Goal: Task Accomplishment & Management: Complete application form

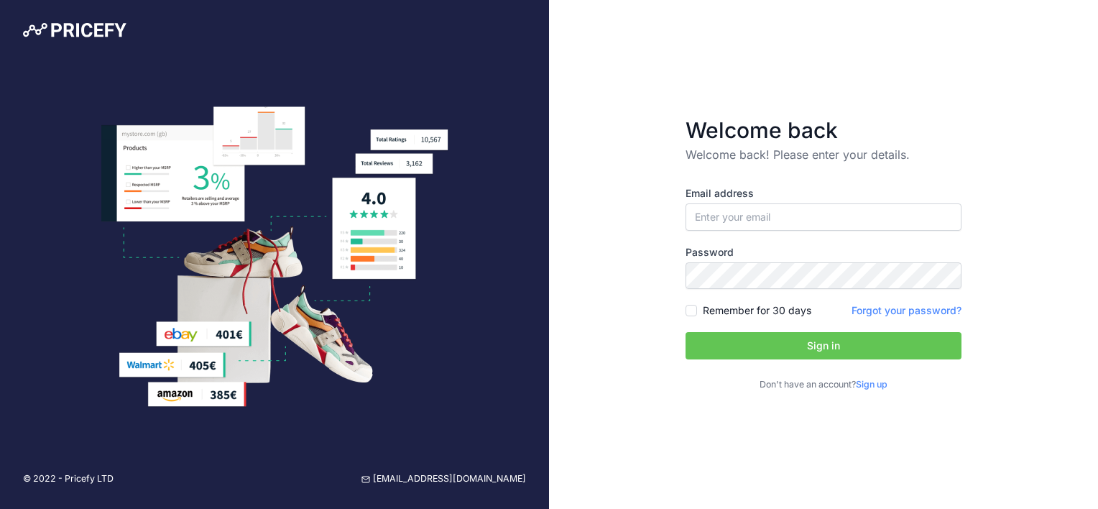
click at [874, 390] on p "Don't have an account? Sign up" at bounding box center [823, 385] width 276 height 14
click at [871, 379] on link "Sign up" at bounding box center [872, 384] width 32 height 11
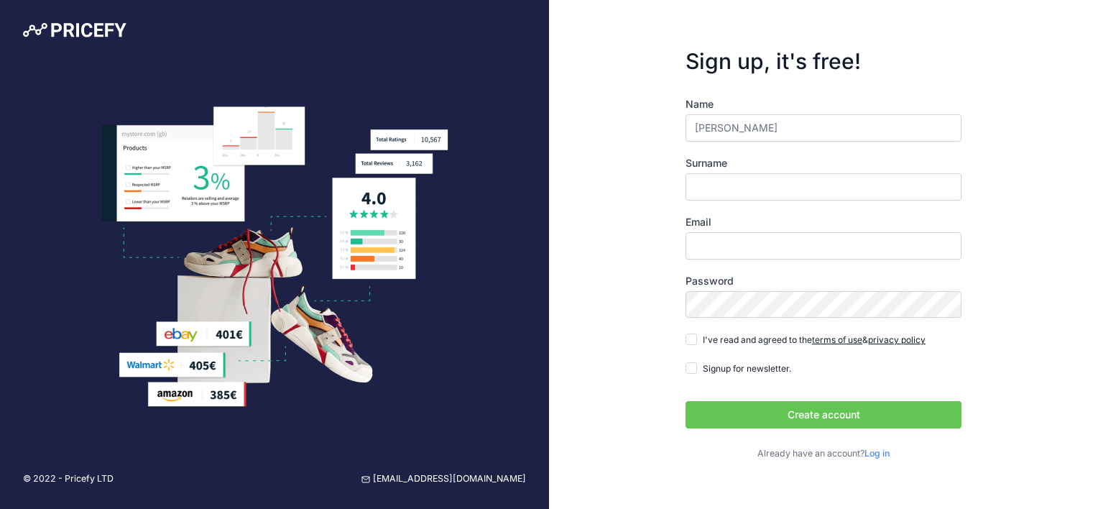
type input "[PERSON_NAME]"
click at [701, 192] on input "Surname" at bounding box center [823, 186] width 276 height 27
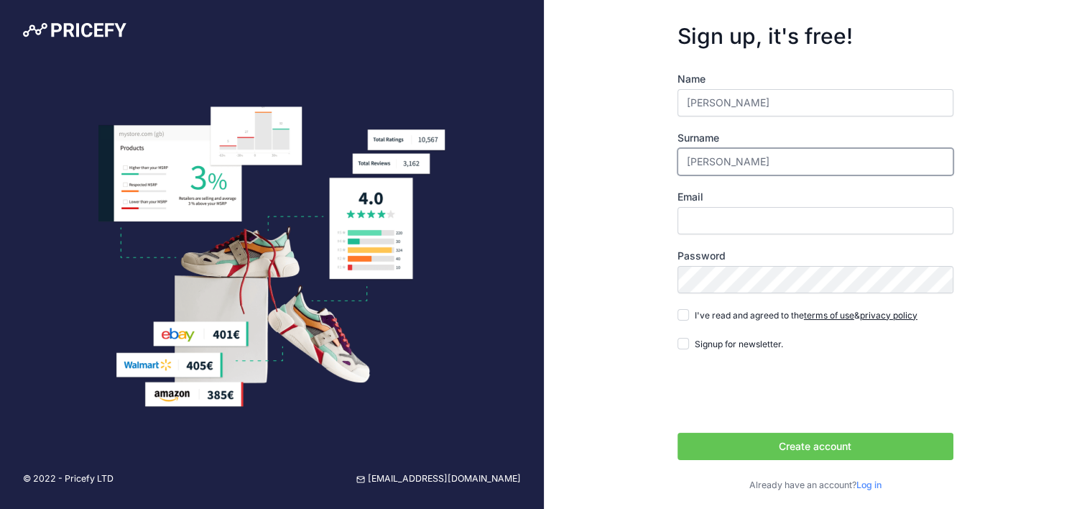
type input "[PERSON_NAME]"
click at [713, 222] on input "Email" at bounding box center [815, 220] width 276 height 27
type input "[EMAIL_ADDRESS][DOMAIN_NAME]"
click at [677, 432] on button "Create account" at bounding box center [815, 445] width 276 height 27
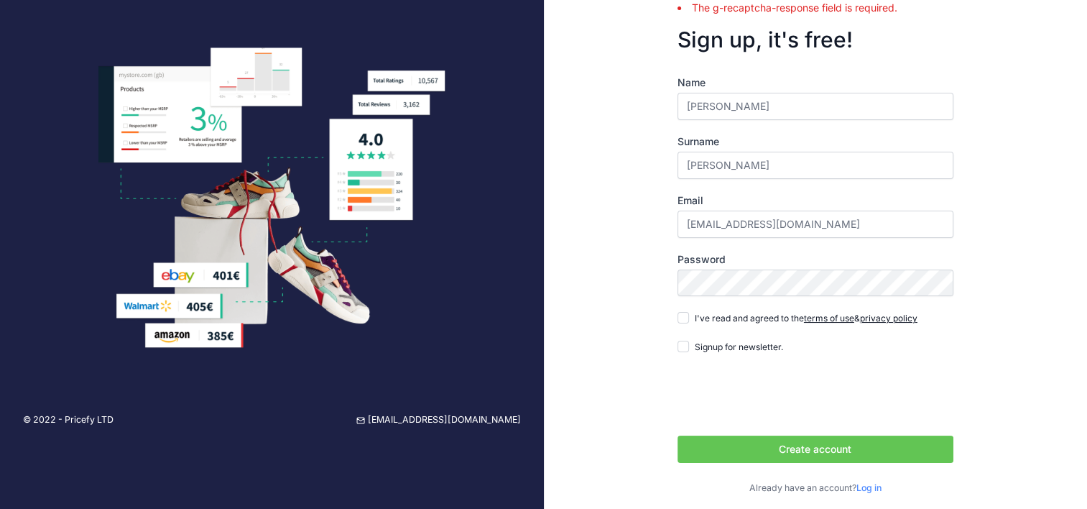
scroll to position [62, 0]
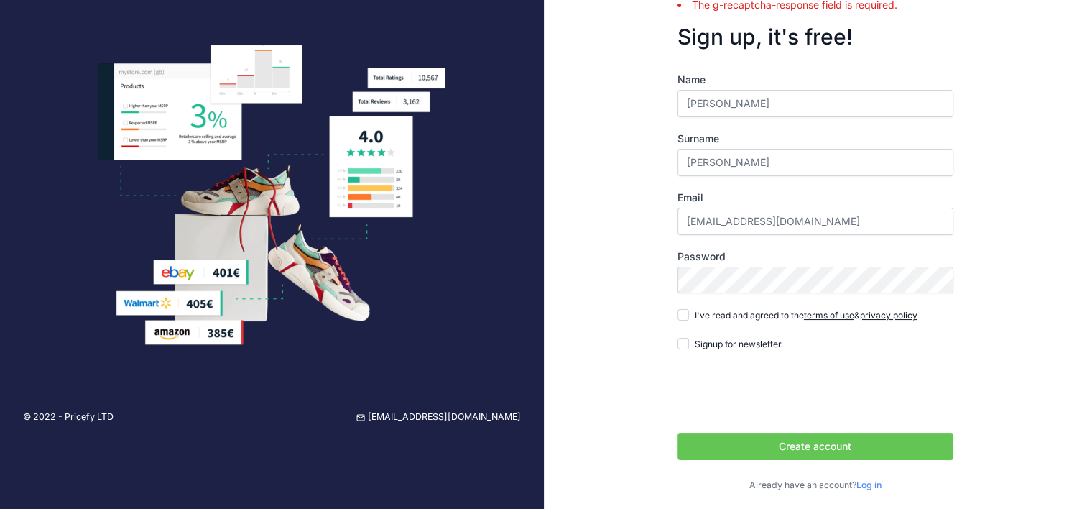
click at [663, 281] on form "Whoops! Something went wrong. The terms field is required. The g-recaptcha-resp…" at bounding box center [815, 226] width 322 height 577
click at [688, 312] on input "I've read and agreed to the terms of use & privacy policy" at bounding box center [682, 314] width 11 height 11
checkbox input "true"
click at [823, 436] on button "Create account" at bounding box center [815, 445] width 276 height 27
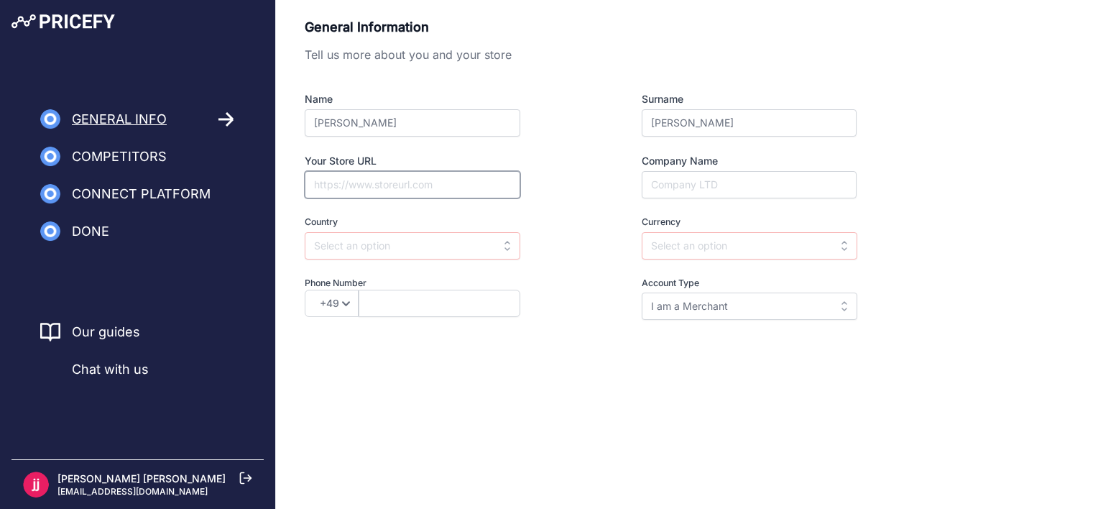
click at [387, 185] on input "Your Store URL" at bounding box center [413, 184] width 216 height 27
paste input "https://www.ezbuyco.com/"
type input "https://www.ezbuyco.com/"
click at [691, 190] on input "Company Name" at bounding box center [749, 184] width 215 height 27
type input "EzBuyCo Ltd."
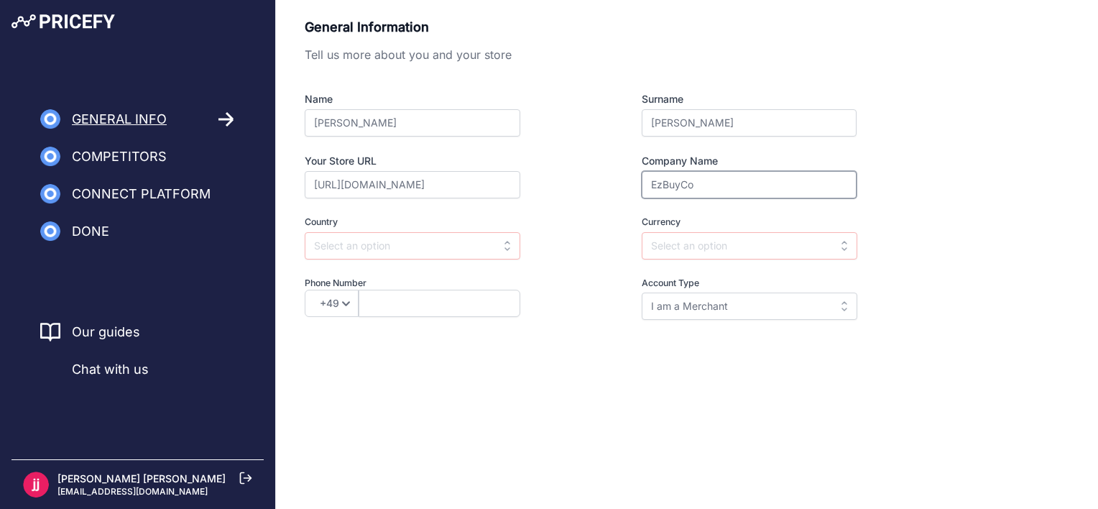
type input "7178698003"
click at [688, 241] on input "text" at bounding box center [750, 245] width 216 height 27
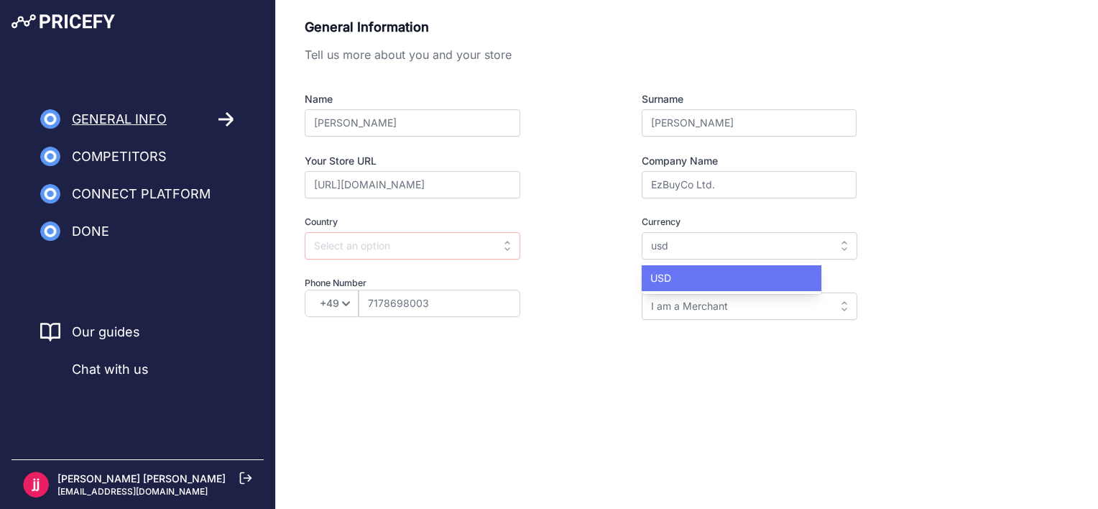
click at [682, 284] on div "USD" at bounding box center [732, 278] width 180 height 26
type input "USD"
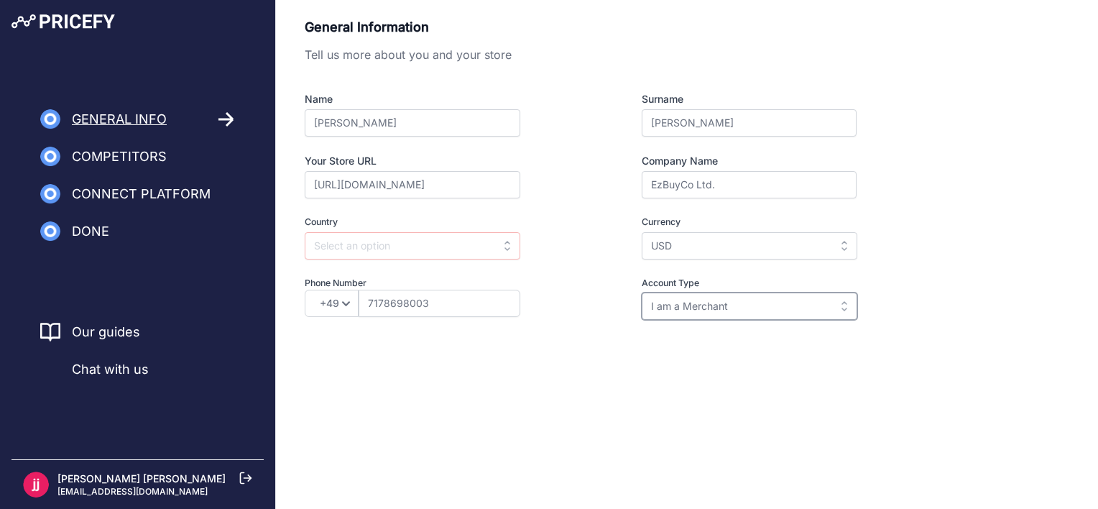
click at [673, 307] on input "I am a Merchant" at bounding box center [750, 305] width 216 height 27
click at [629, 316] on div "Account Type I am a Merchant I am a Brand I am a Merchant I am a Brand" at bounding box center [722, 299] width 267 height 44
type input "I am a Merchant"
click at [652, 372] on div "Back I will import my catalog later Next" at bounding box center [581, 368] width 552 height 27
drag, startPoint x: 468, startPoint y: 370, endPoint x: 423, endPoint y: 366, distance: 45.5
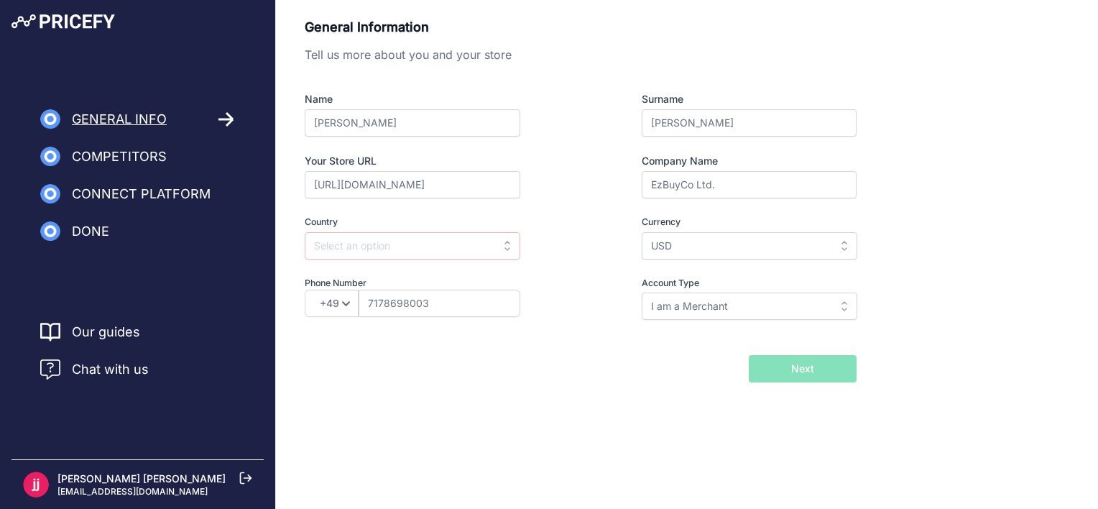
click at [423, 366] on div "Back I will import my catalog later Next" at bounding box center [581, 368] width 552 height 27
click at [417, 241] on input "text" at bounding box center [413, 245] width 216 height 27
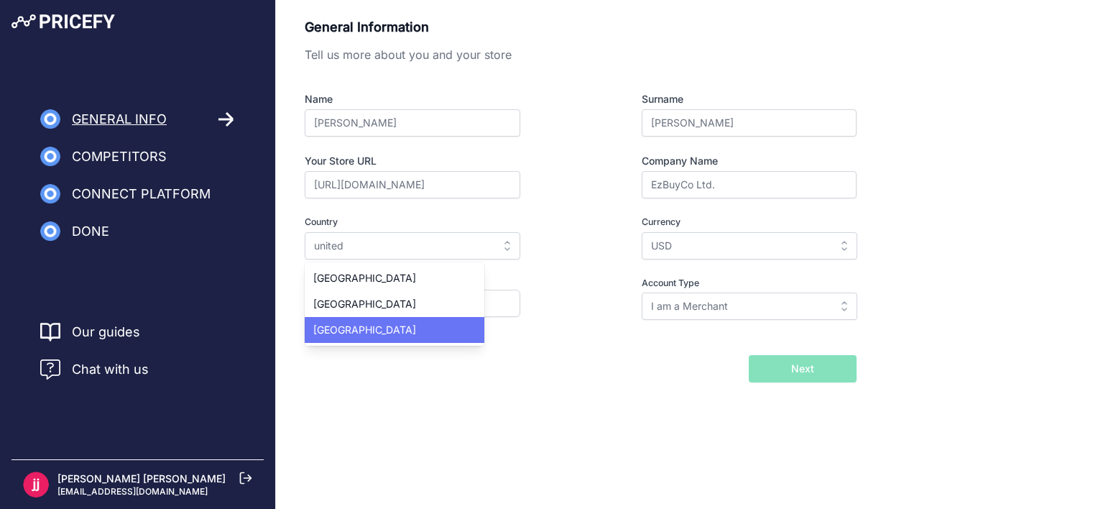
click at [381, 323] on div "United States" at bounding box center [395, 330] width 180 height 26
type input "United States"
select select "1"
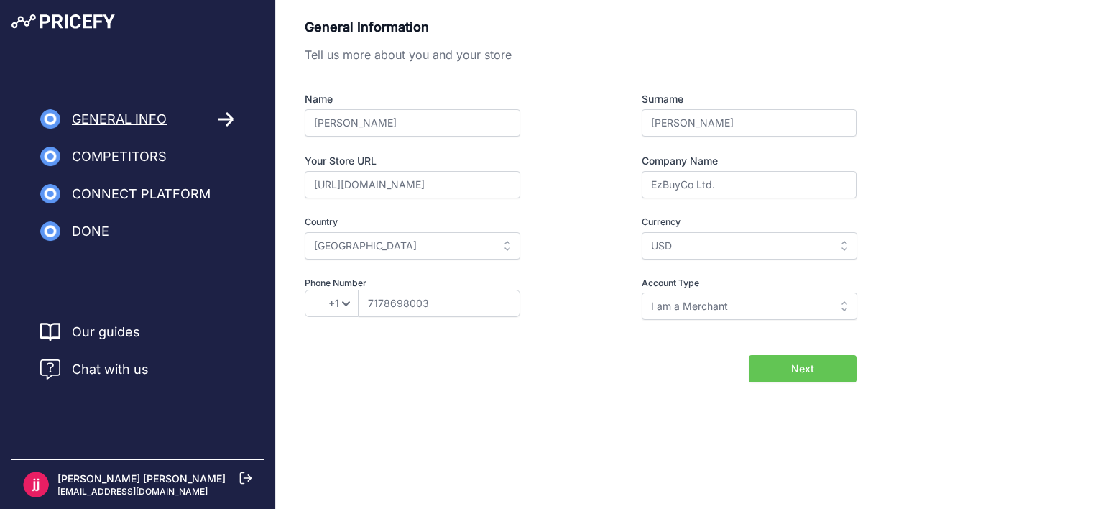
click at [807, 373] on span "Next" at bounding box center [802, 368] width 23 height 14
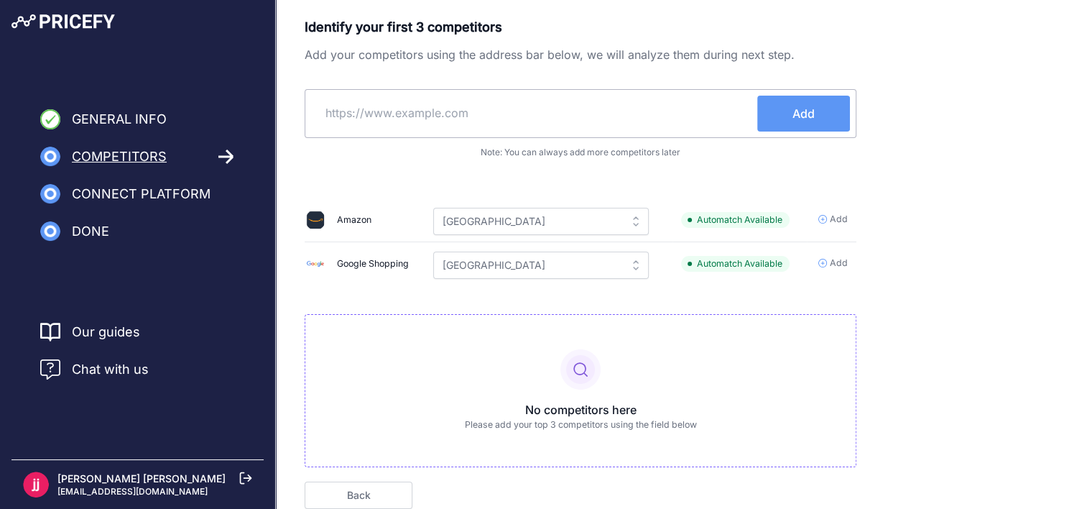
click at [425, 119] on input "text" at bounding box center [534, 113] width 446 height 34
paste input "https://www.amazon.com/?tag=hymsabk-20&ref=pd_sl_7j18redljw_e&adgrpid=133810621…"
type input "https://www.amazon.com/?tag=hymsabk-20&ref=pd_sl_7j18redljw_e&adgrpid=133810621…"
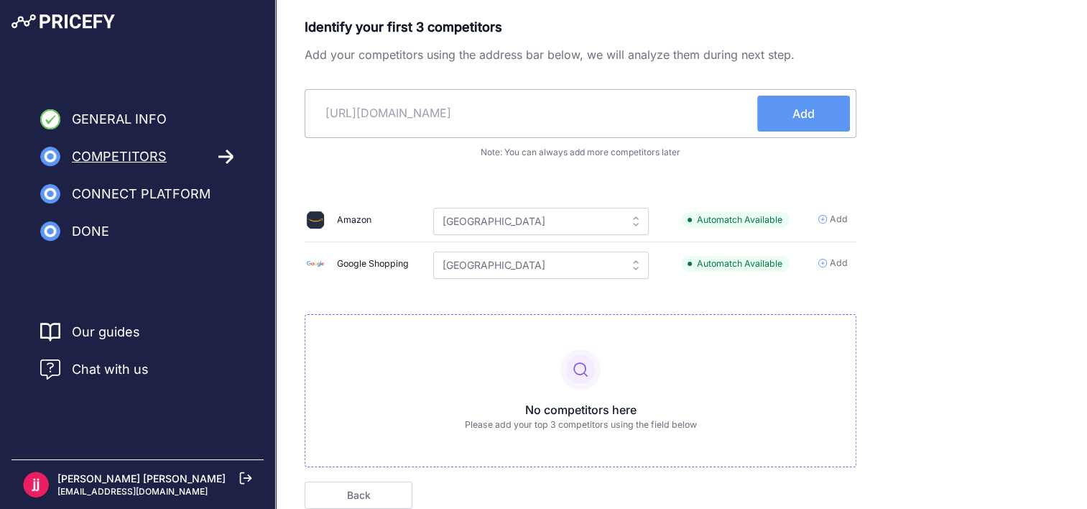
click at [807, 112] on span "Add" at bounding box center [803, 113] width 22 height 17
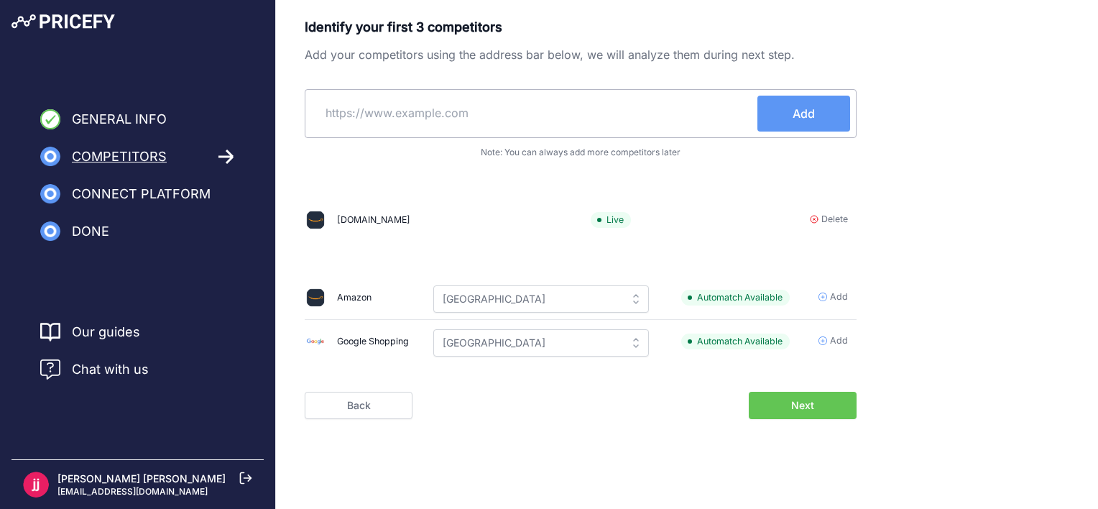
click at [813, 218] on icon at bounding box center [813, 219] width 7 height 7
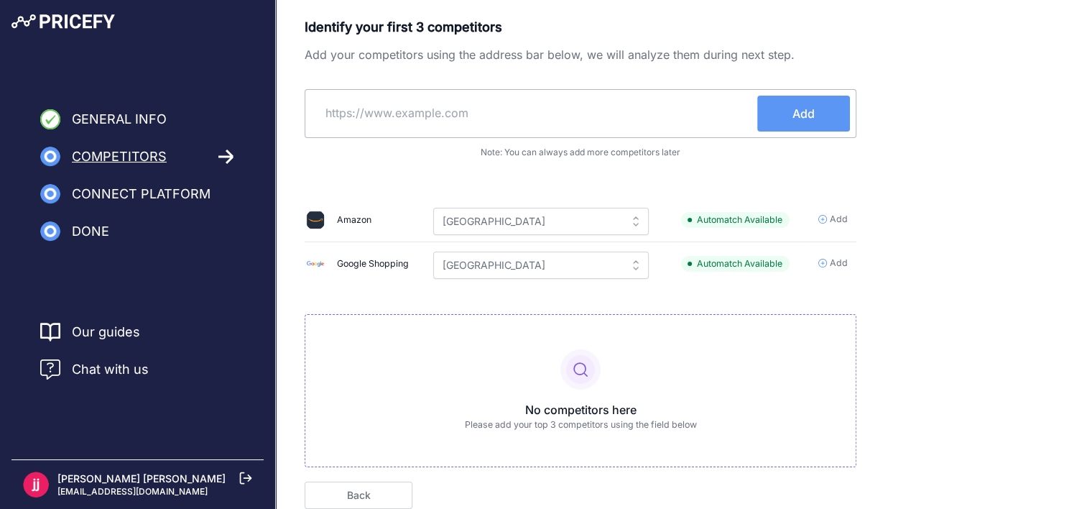
click at [824, 253] on td "Add" at bounding box center [832, 264] width 50 height 44
click at [820, 216] on icon at bounding box center [822, 219] width 9 height 9
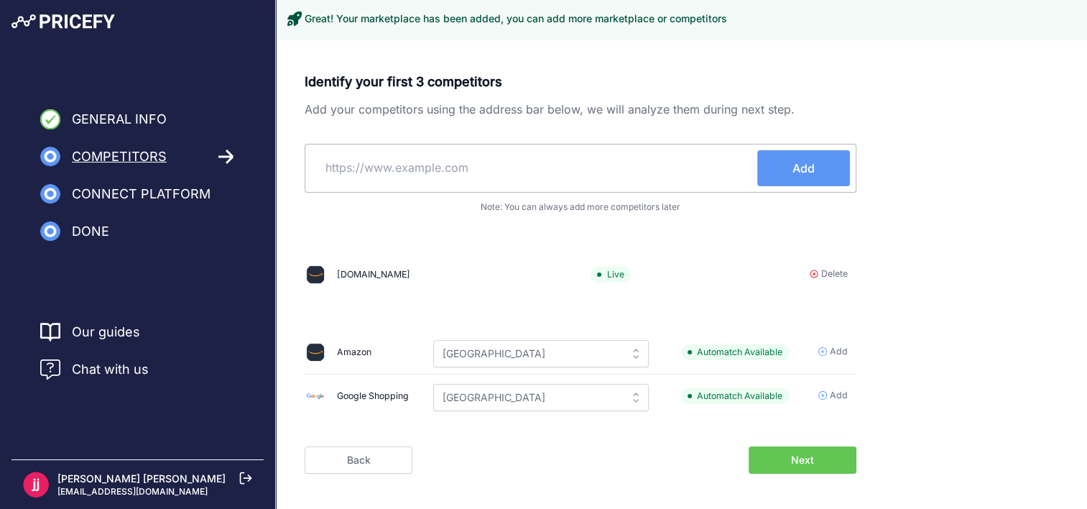
scroll to position [26, 0]
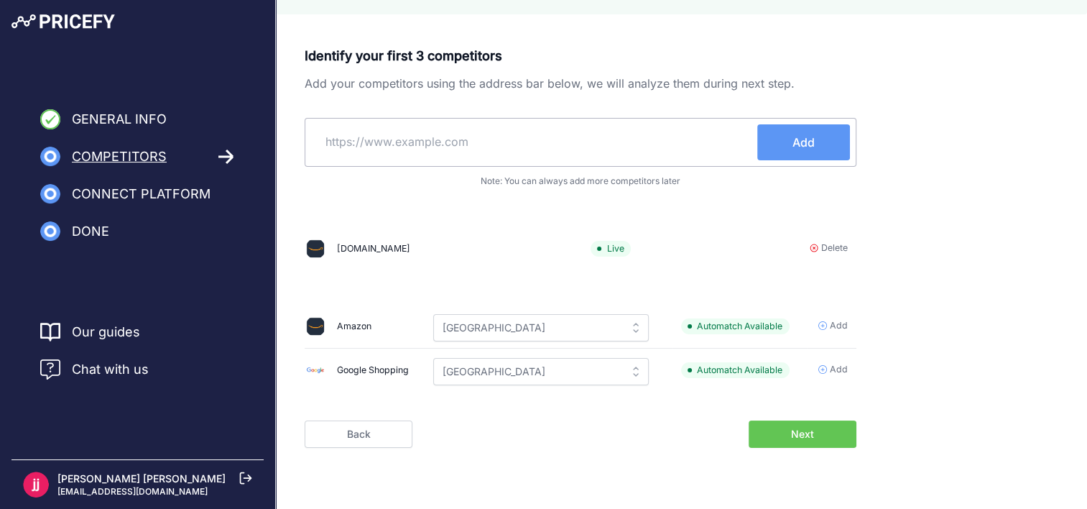
click at [823, 365] on icon at bounding box center [822, 369] width 9 height 9
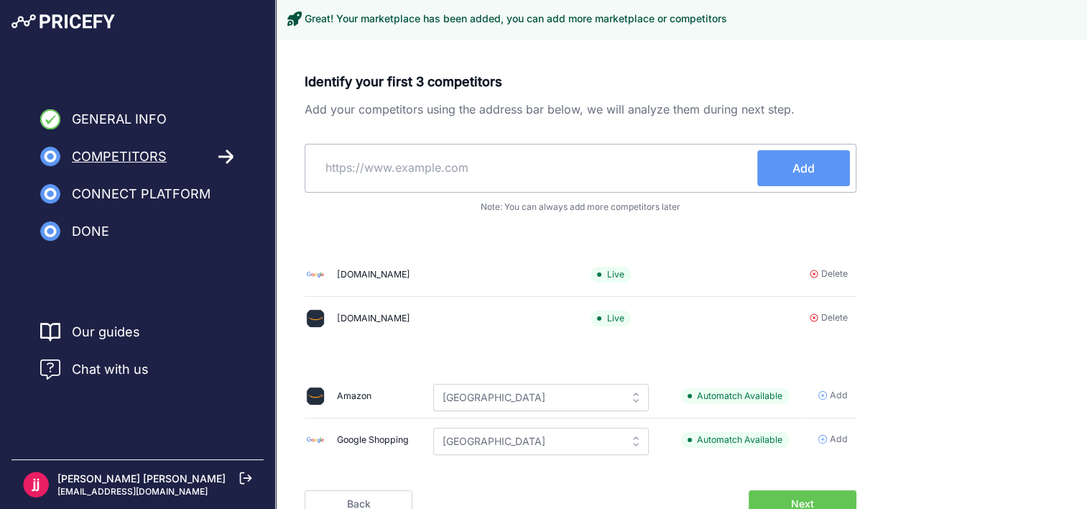
scroll to position [70, 0]
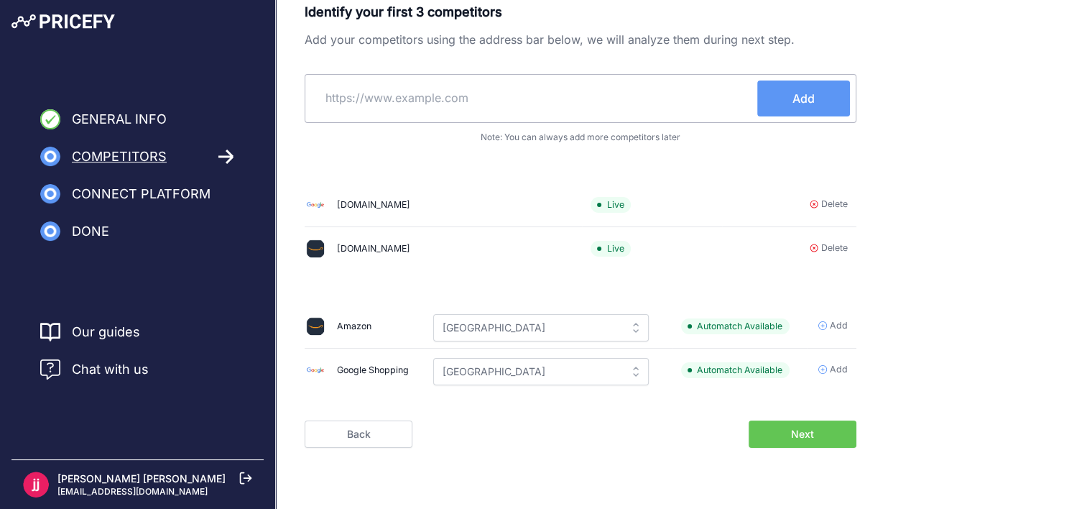
click at [819, 420] on button "Next" at bounding box center [803, 433] width 108 height 27
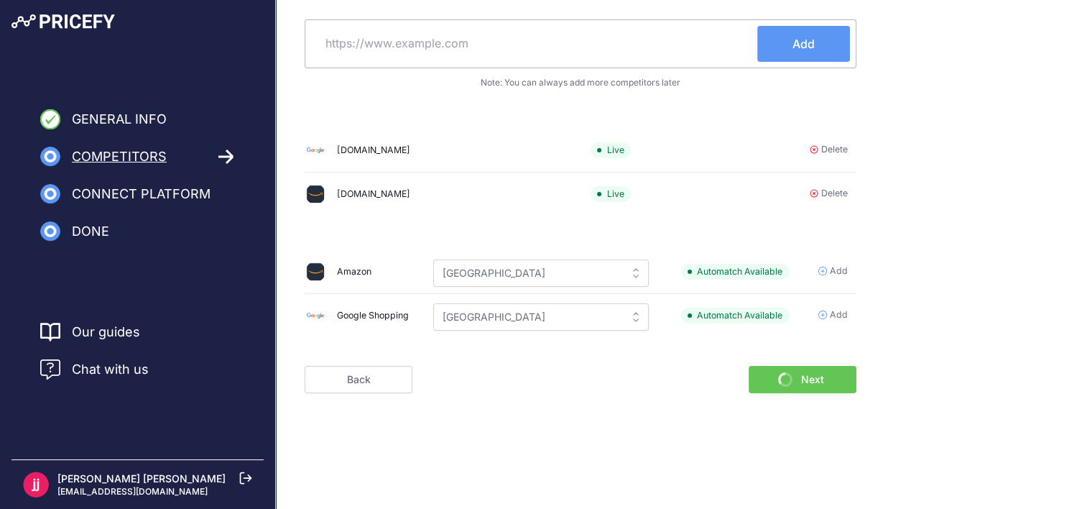
scroll to position [16, 0]
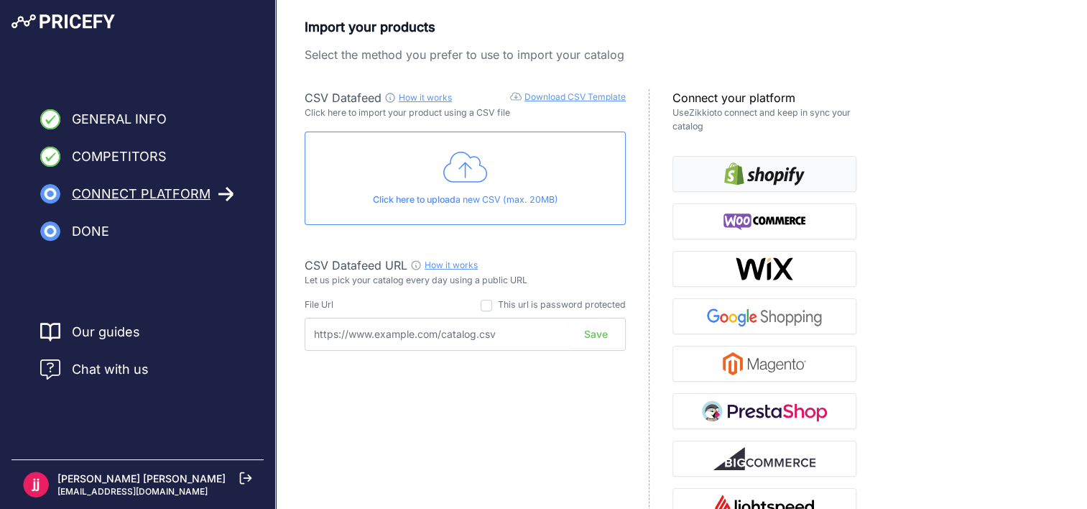
click at [772, 172] on img "button" at bounding box center [764, 173] width 80 height 23
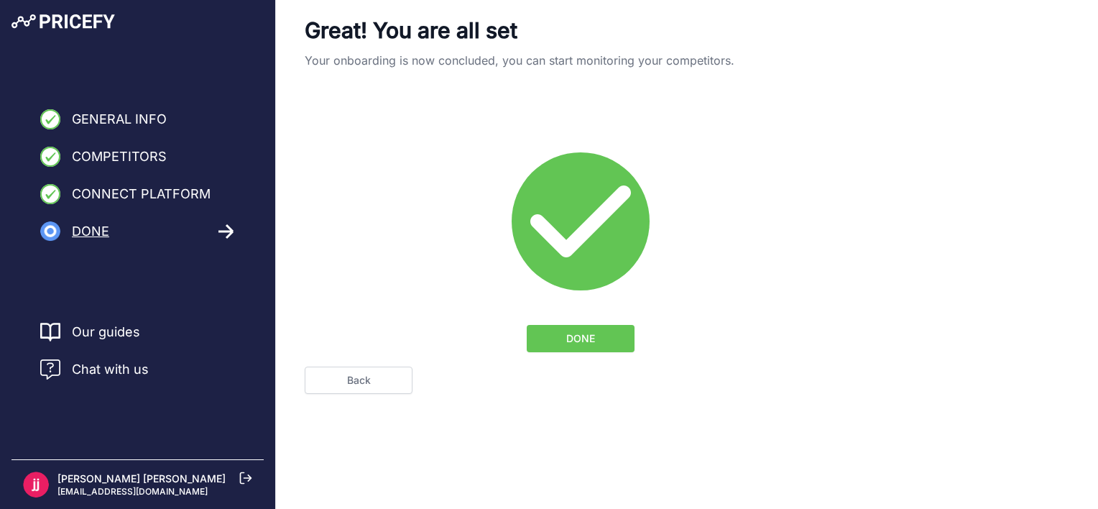
click at [584, 337] on span "DONE" at bounding box center [580, 338] width 29 height 14
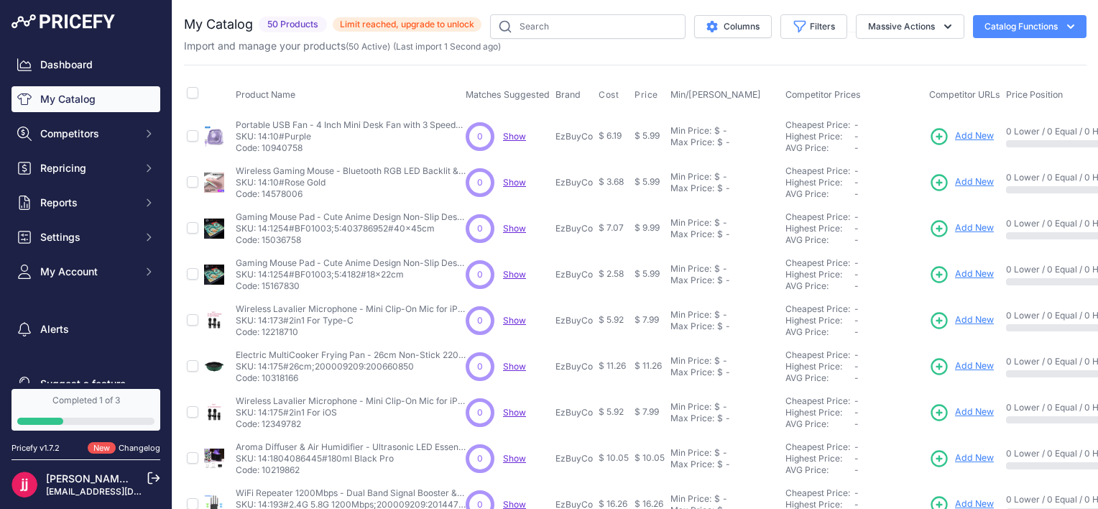
click at [517, 135] on span "Show" at bounding box center [514, 136] width 23 height 11
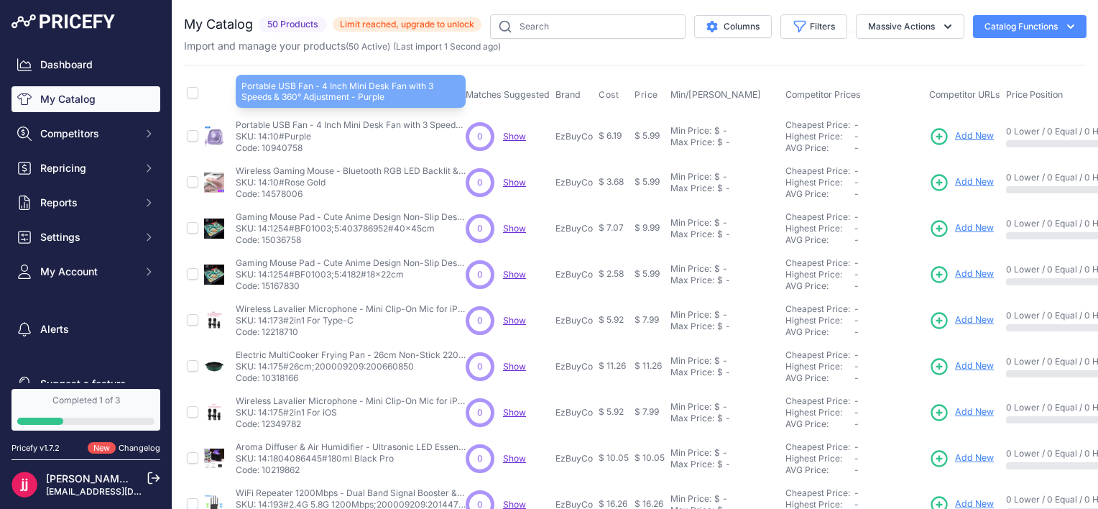
drag, startPoint x: 232, startPoint y: 121, endPoint x: 451, endPoint y: 122, distance: 219.1
click at [451, 122] on tr "Portable USB Fan - 4 Inch Mini Desk Fan with 3 Speeds & 360° Adjustment - Purple" at bounding box center [742, 136] width 1116 height 47
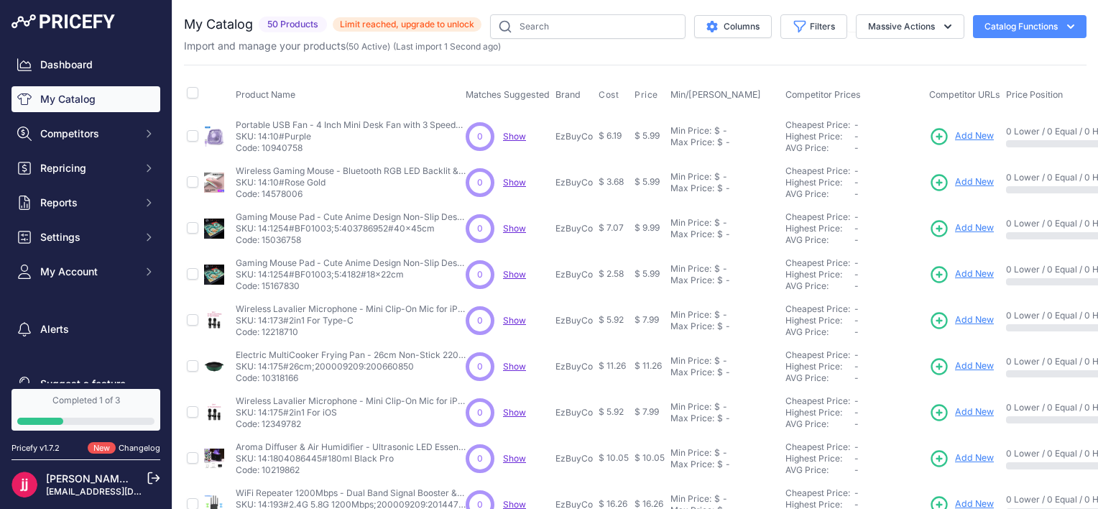
click at [233, 100] on th "Product Name" at bounding box center [348, 95] width 230 height 36
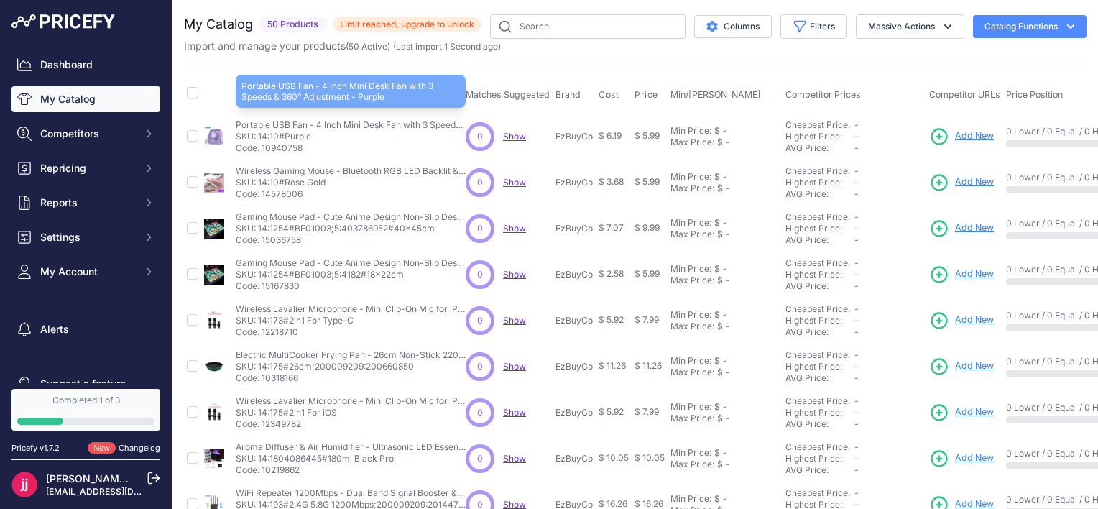
drag, startPoint x: 236, startPoint y: 122, endPoint x: 454, endPoint y: 126, distance: 218.4
click at [454, 126] on p "Portable USB Fan - 4 Inch Mini Desk Fan with 3 Speeds & 360° Adjustment - Purple" at bounding box center [351, 124] width 230 height 11
copy p "Portable USB Fan - 4 Inch Mini Desk Fan with 3 Speed"
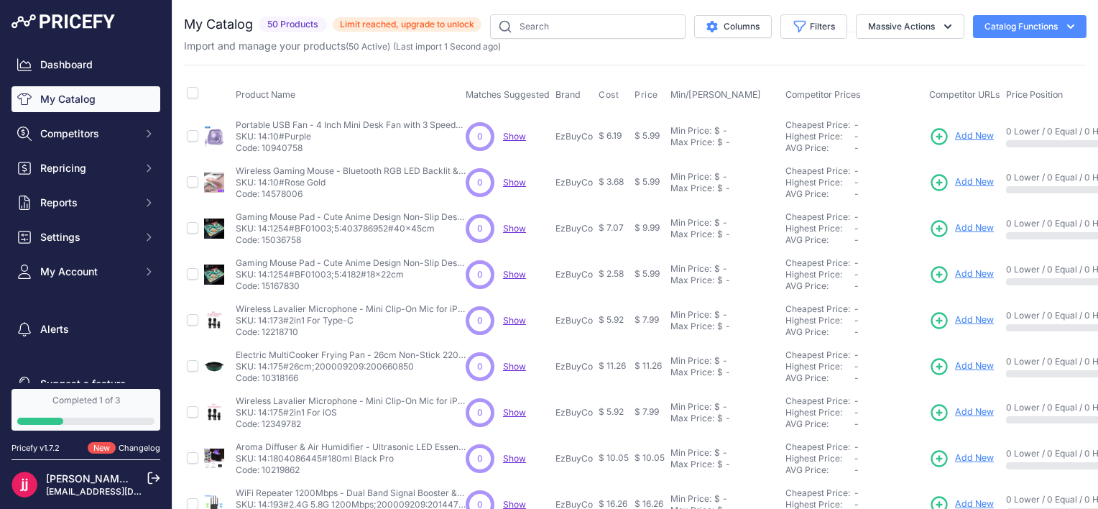
click at [368, 70] on div "Product Name Matches Suggested Brand Cost" at bounding box center [635, 434] width 902 height 739
click at [1033, 32] on button "Catalog Functions" at bounding box center [1030, 26] width 114 height 23
click at [852, 57] on div "My Catalog 50 Products" at bounding box center [635, 431] width 902 height 834
click at [904, 24] on button "Massive Actions" at bounding box center [910, 26] width 108 height 24
click at [884, 27] on button "Massive Actions" at bounding box center [910, 26] width 108 height 24
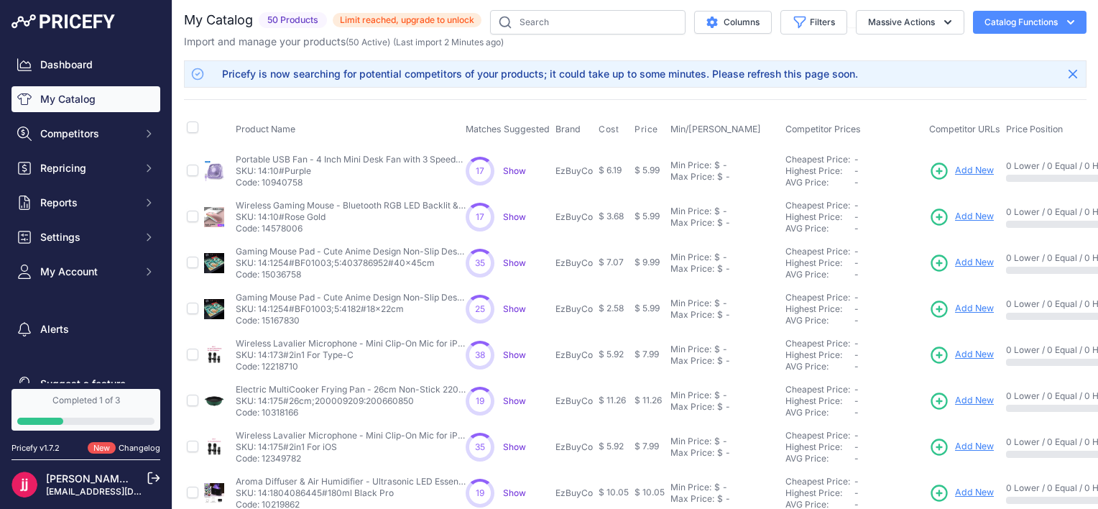
scroll to position [6, 0]
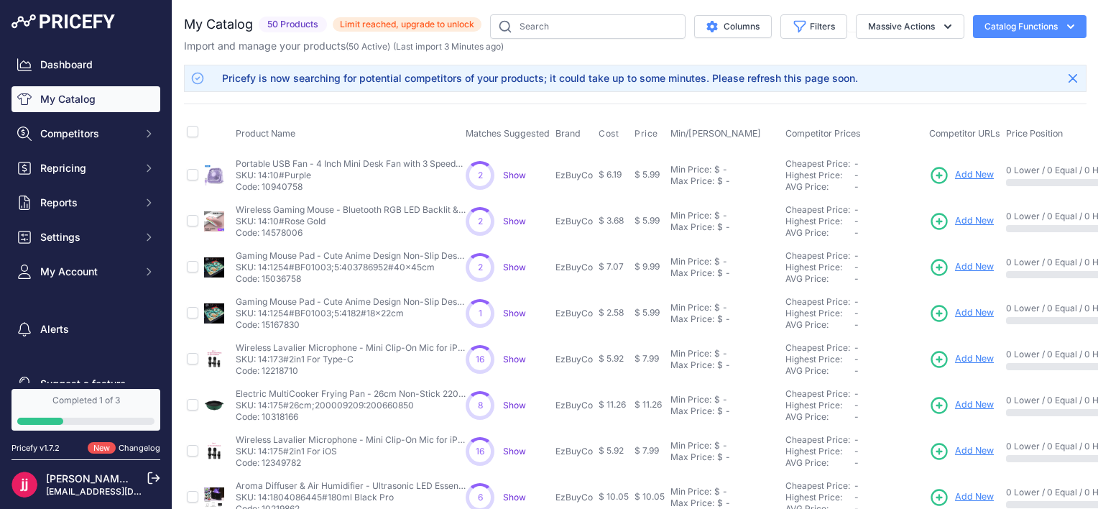
click at [516, 176] on span "Show" at bounding box center [514, 175] width 23 height 11
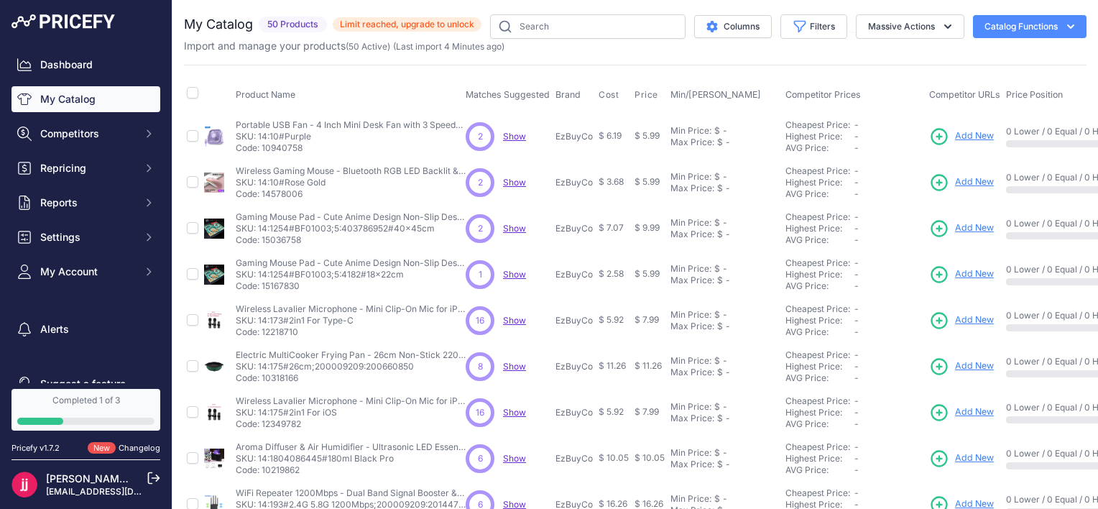
click at [515, 137] on span "Show" at bounding box center [514, 136] width 23 height 11
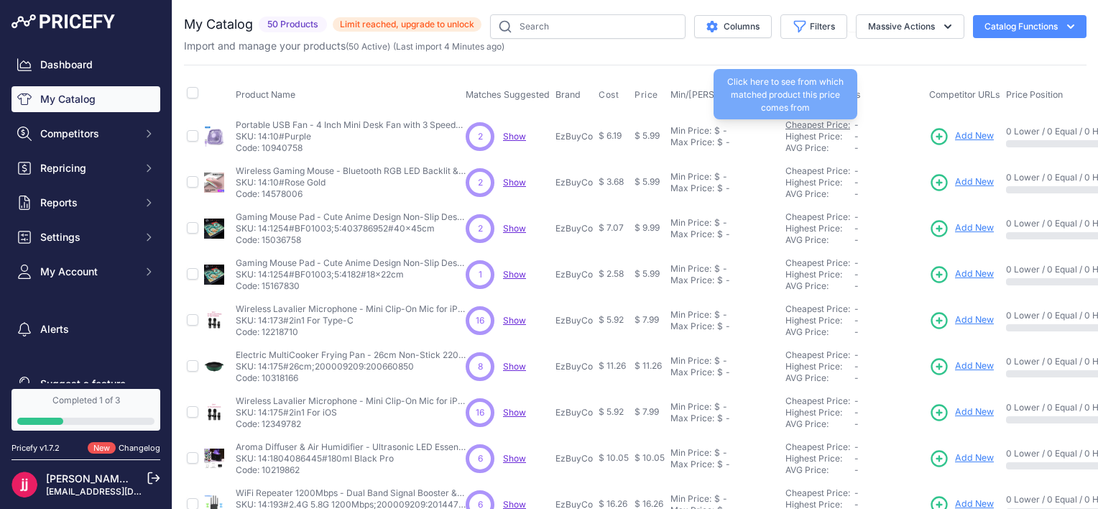
click at [831, 126] on link "Cheapest Price:" at bounding box center [817, 124] width 65 height 11
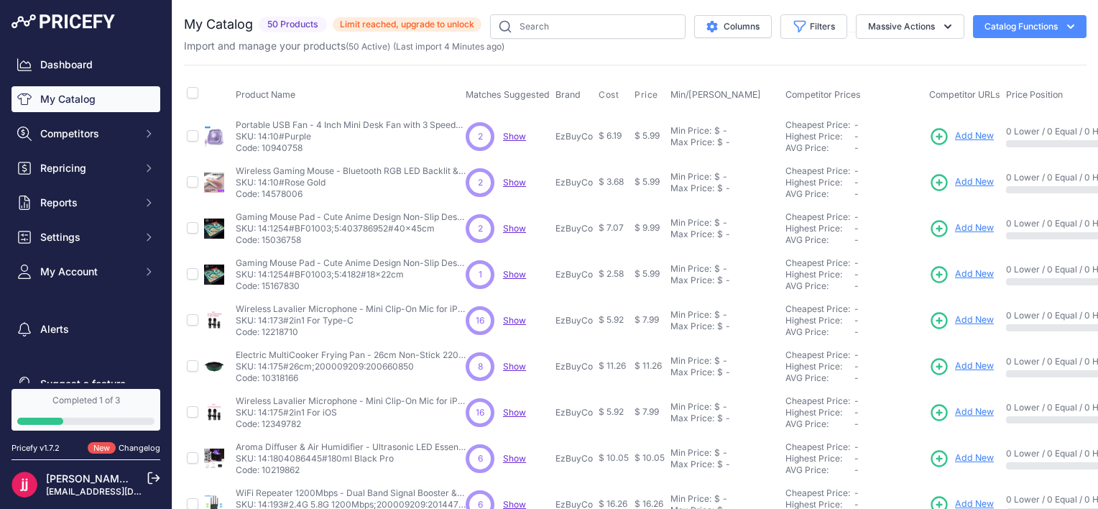
click at [513, 132] on span "Show" at bounding box center [514, 136] width 23 height 11
click at [515, 180] on span "Show" at bounding box center [514, 182] width 23 height 11
click at [517, 226] on span "Show" at bounding box center [514, 228] width 23 height 11
click at [192, 93] on input "checkbox" at bounding box center [192, 92] width 11 height 11
checkbox input "true"
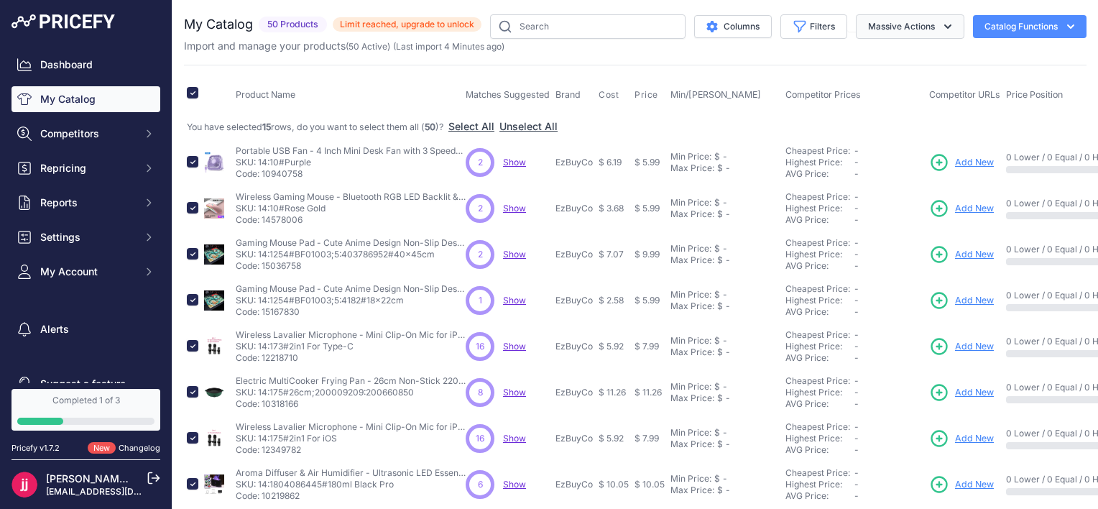
click at [944, 27] on icon "button" at bounding box center [947, 26] width 7 height 4
click at [865, 113] on span "Delete" at bounding box center [876, 112] width 30 height 12
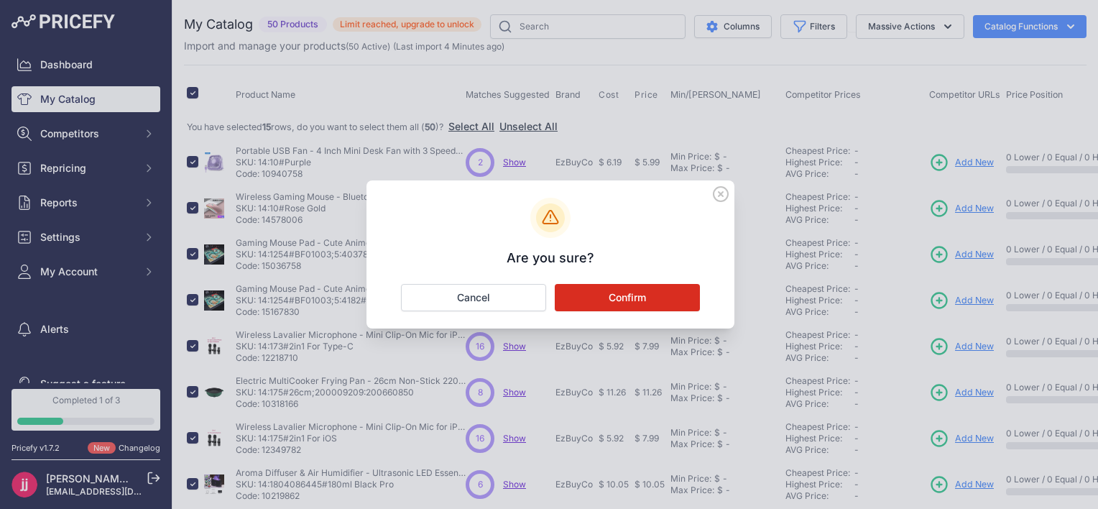
click at [626, 290] on button "Confirm" at bounding box center [627, 297] width 145 height 27
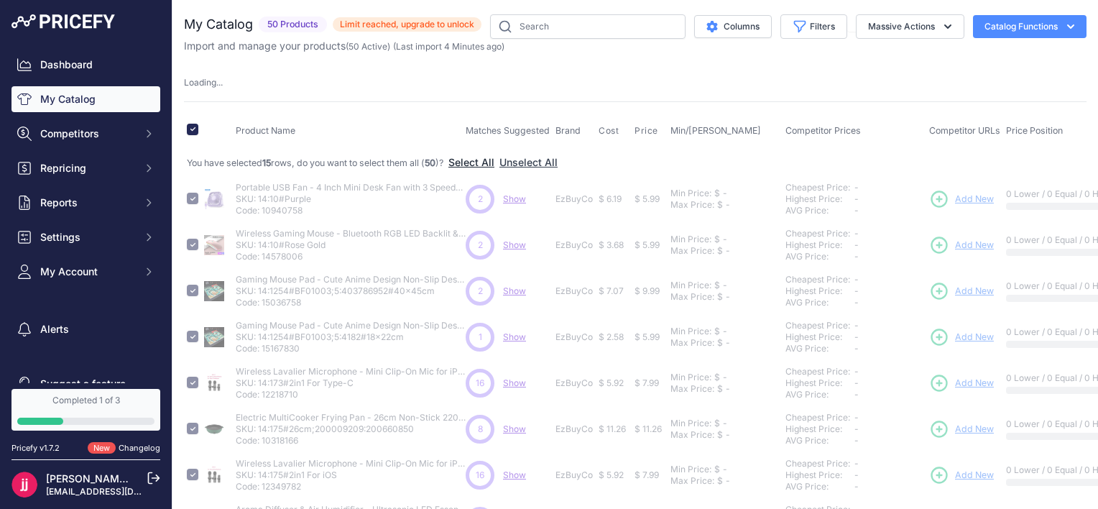
click at [489, 159] on button "Select All" at bounding box center [471, 162] width 46 height 14
checkbox input "false"
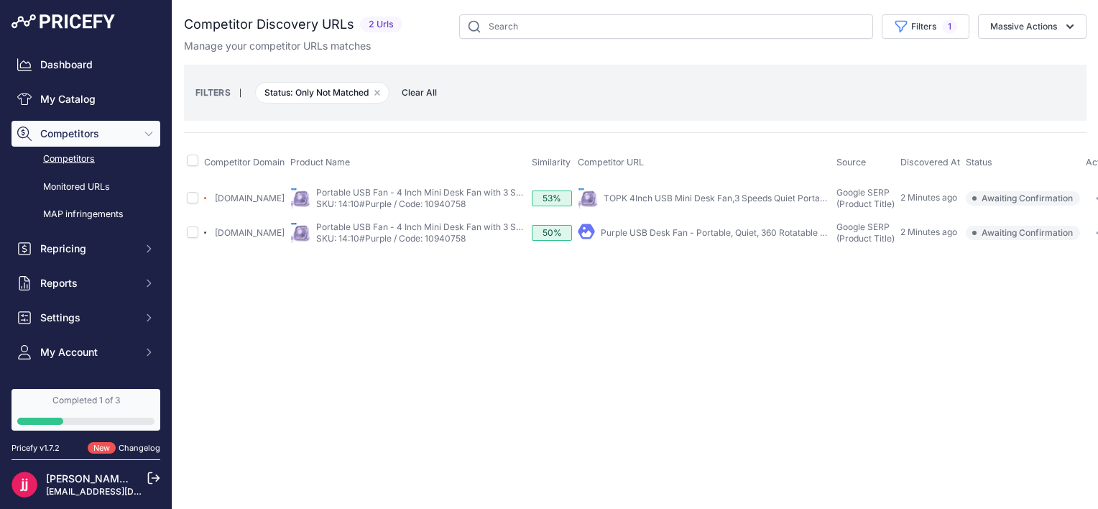
scroll to position [0, 22]
click at [654, 227] on link "Purple USB Desk Fan - Portable, Quiet, 360 Rotatable with ..." at bounding box center [723, 232] width 245 height 11
click at [695, 233] on link "Kawaii Cute Anime Gaming Mousepad Desk Mat PC ..." at bounding box center [710, 232] width 219 height 11
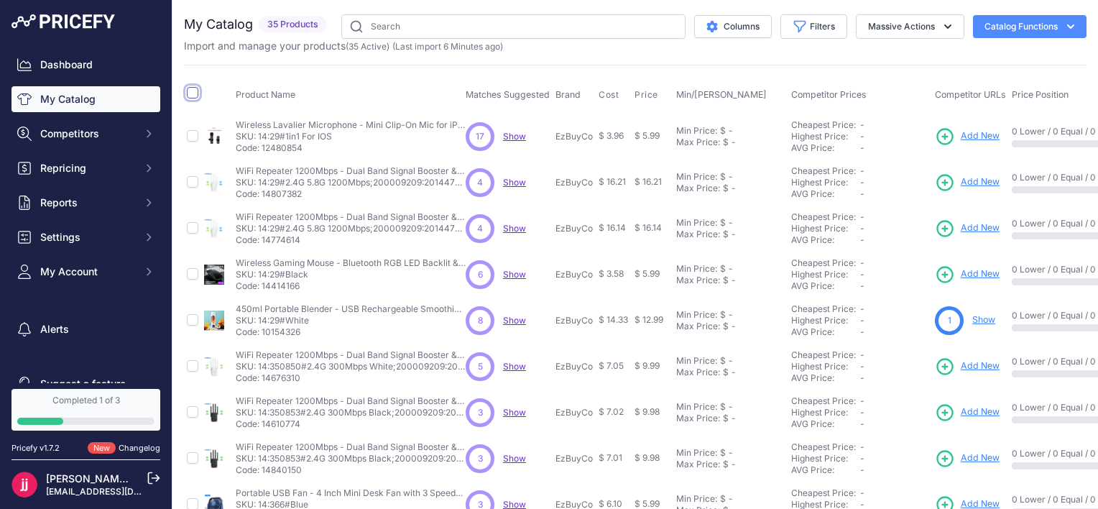
click at [191, 92] on input "checkbox" at bounding box center [192, 92] width 11 height 11
checkbox input "true"
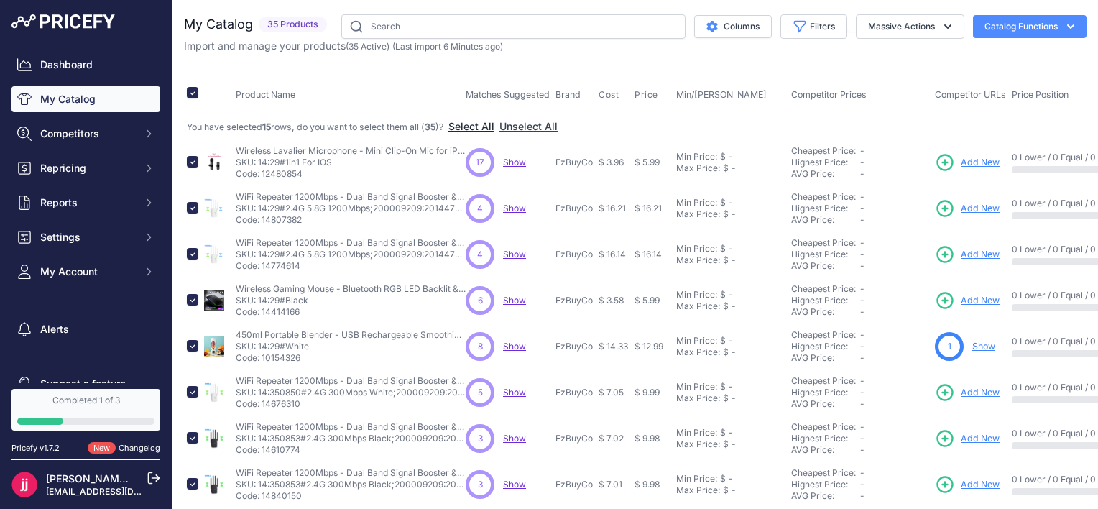
click at [485, 124] on button "Select All" at bounding box center [471, 126] width 46 height 14
click at [940, 30] on icon "button" at bounding box center [947, 26] width 14 height 14
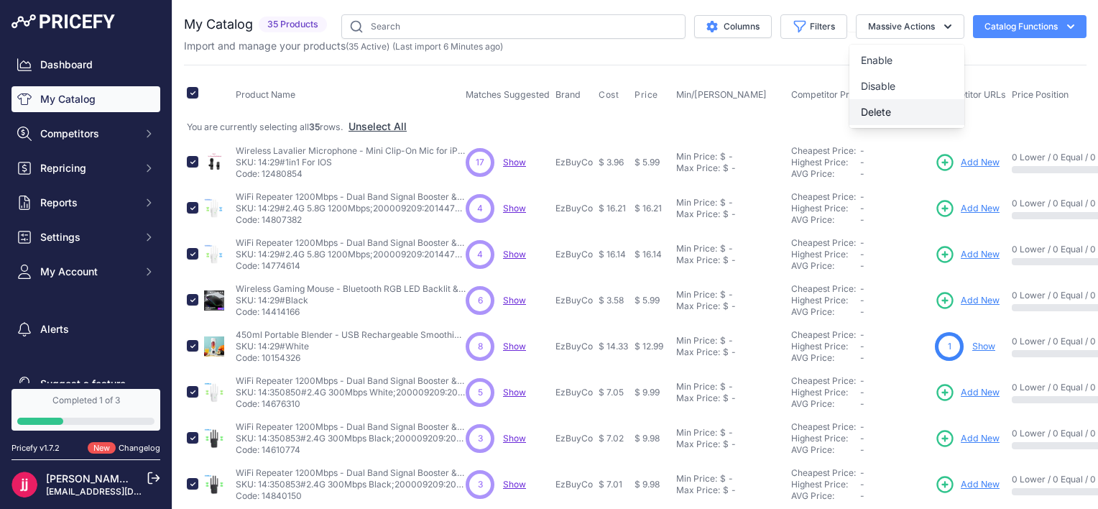
click at [894, 117] on button "Delete" at bounding box center [906, 112] width 115 height 26
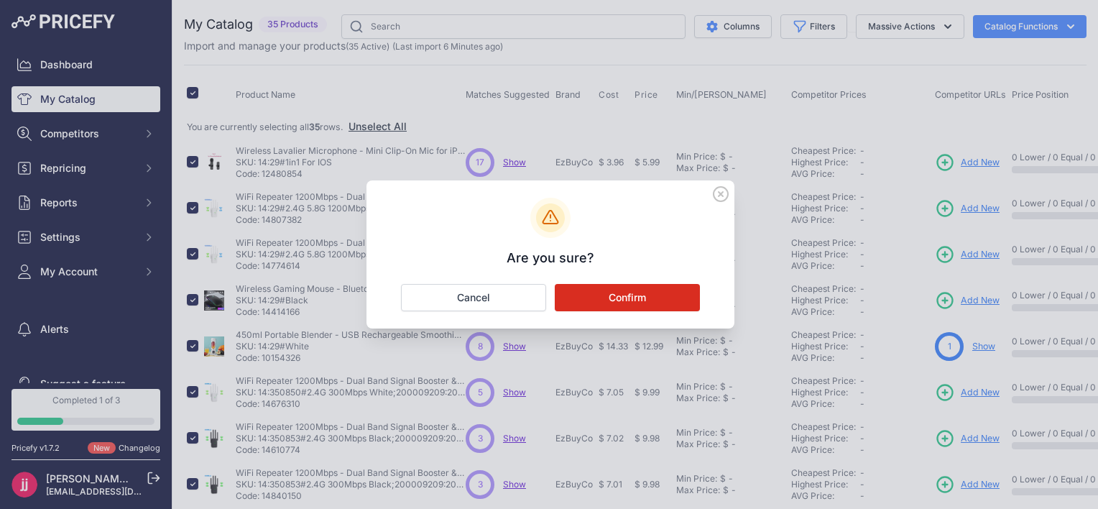
click at [661, 290] on button "Confirm" at bounding box center [627, 297] width 145 height 27
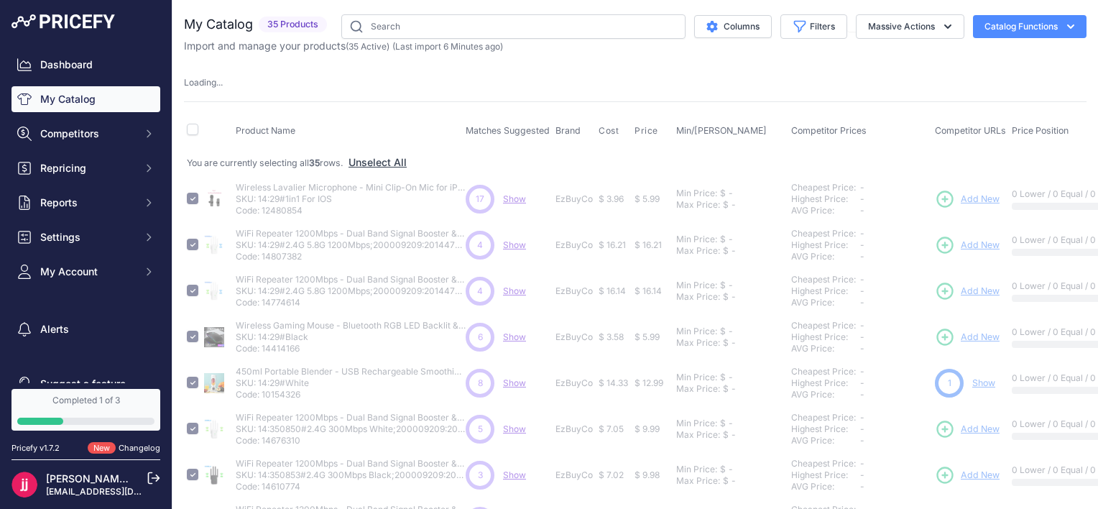
checkbox input "false"
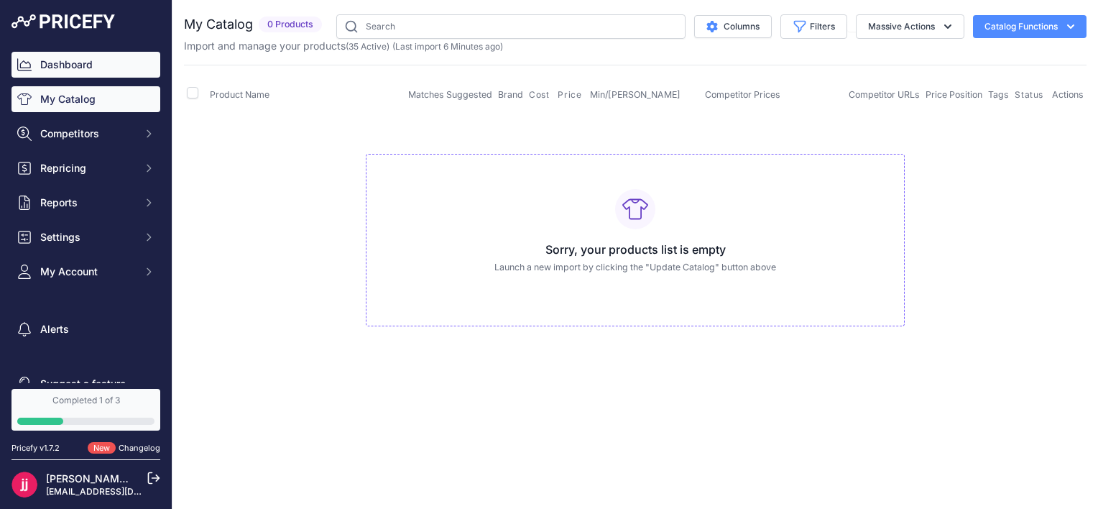
click at [72, 60] on link "Dashboard" at bounding box center [85, 65] width 149 height 26
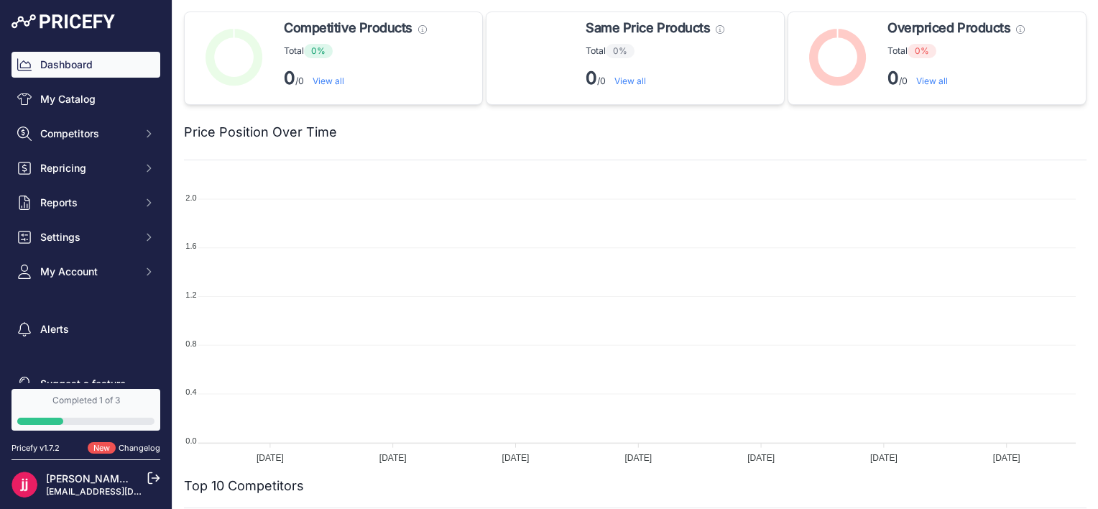
click at [445, 145] on div "Price Position Over Time" at bounding box center [635, 132] width 902 height 55
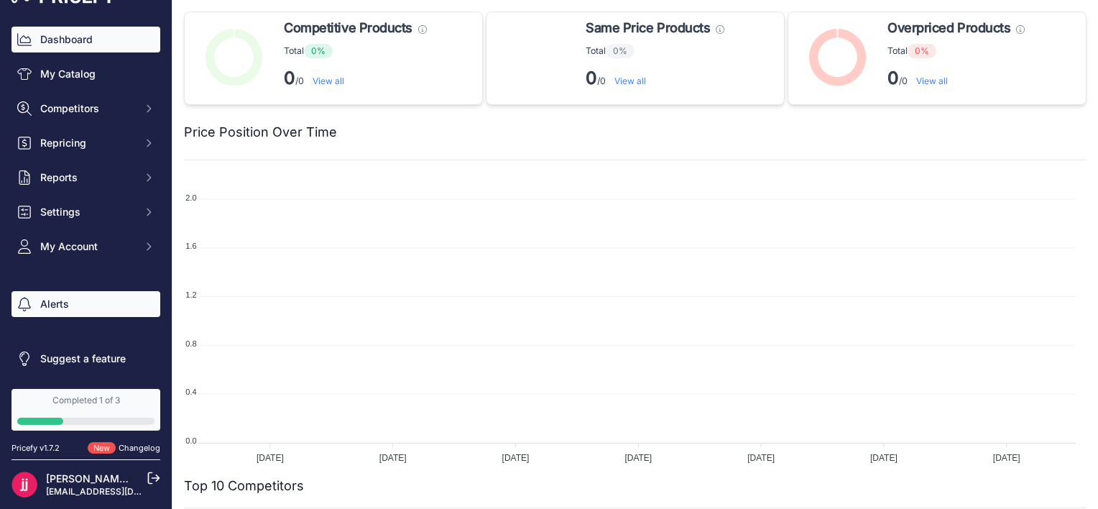
scroll to position [7, 0]
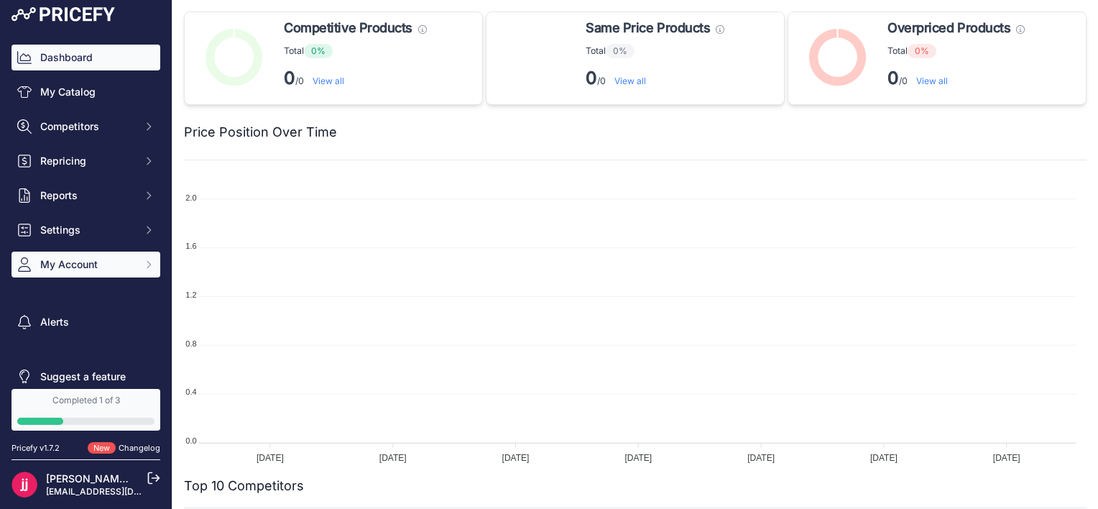
click at [110, 274] on button "My Account" at bounding box center [85, 264] width 149 height 26
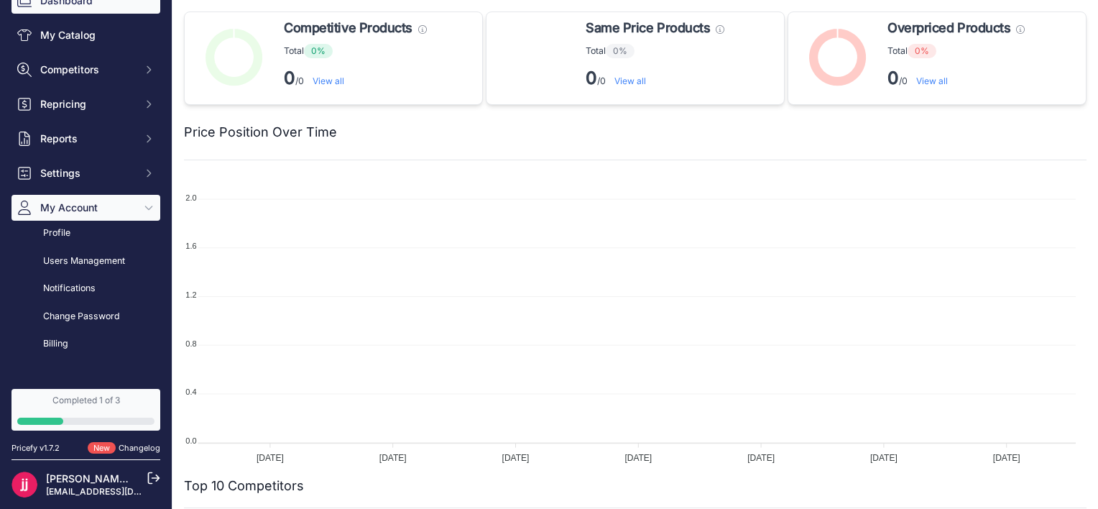
scroll to position [0, 0]
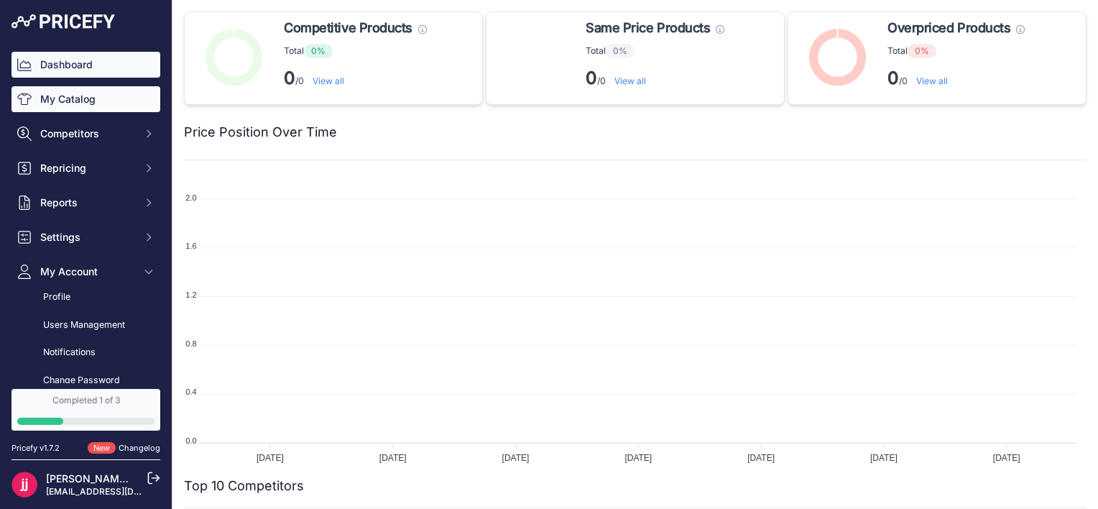
click at [124, 109] on link "My Catalog" at bounding box center [85, 99] width 149 height 26
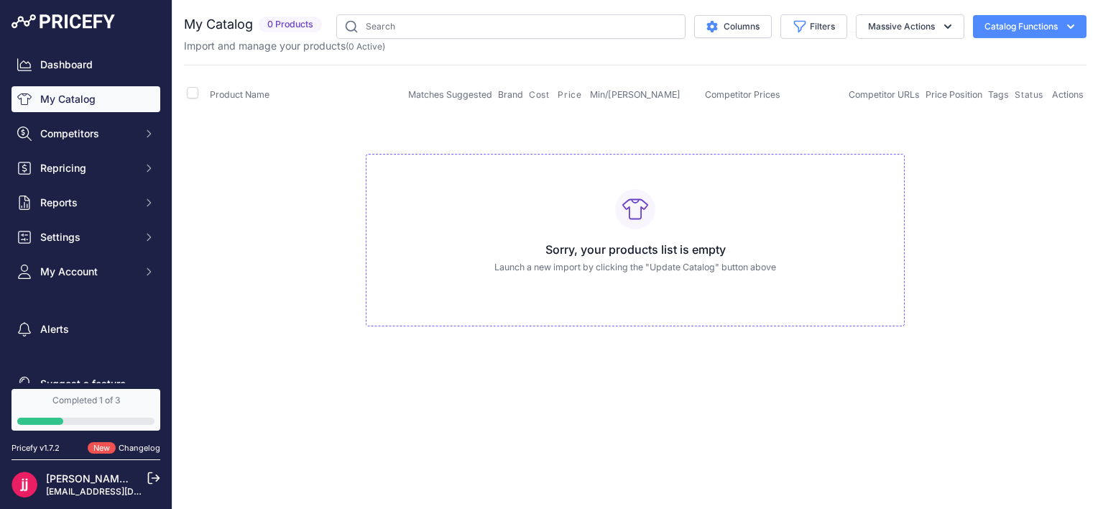
click at [1015, 27] on button "Catalog Functions" at bounding box center [1030, 26] width 114 height 23
click at [1025, 60] on span "Import Additional Info" at bounding box center [1002, 56] width 88 height 11
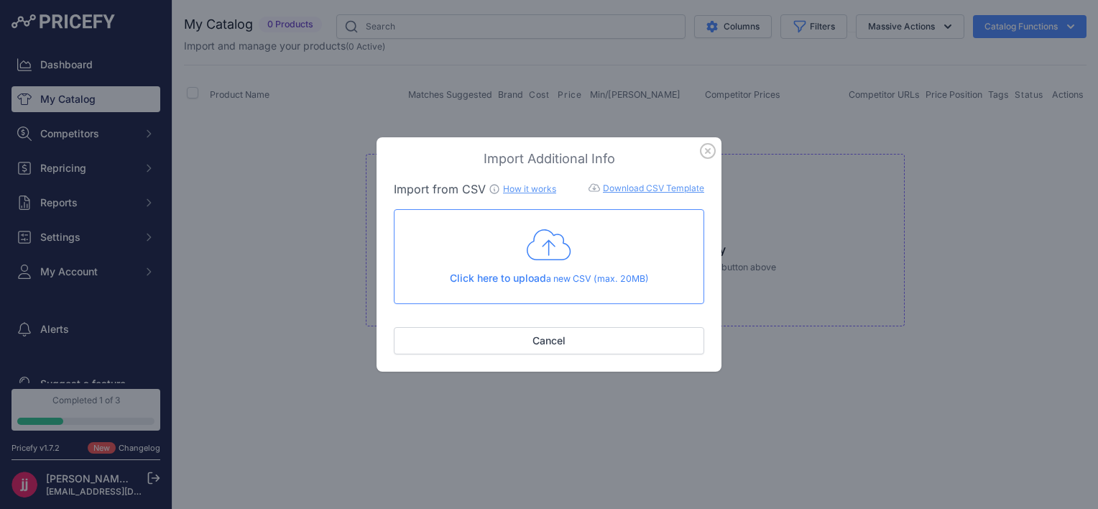
click at [713, 147] on icon "button" at bounding box center [707, 151] width 14 height 14
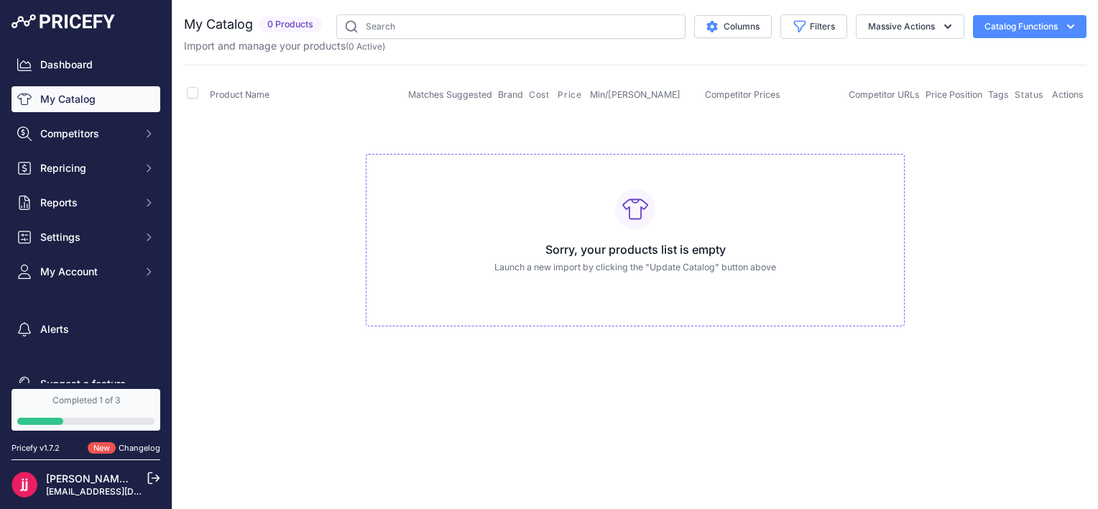
click at [1014, 29] on button "Catalog Functions" at bounding box center [1030, 26] width 114 height 23
click at [1006, 61] on span "Import Additional Info" at bounding box center [1002, 56] width 88 height 11
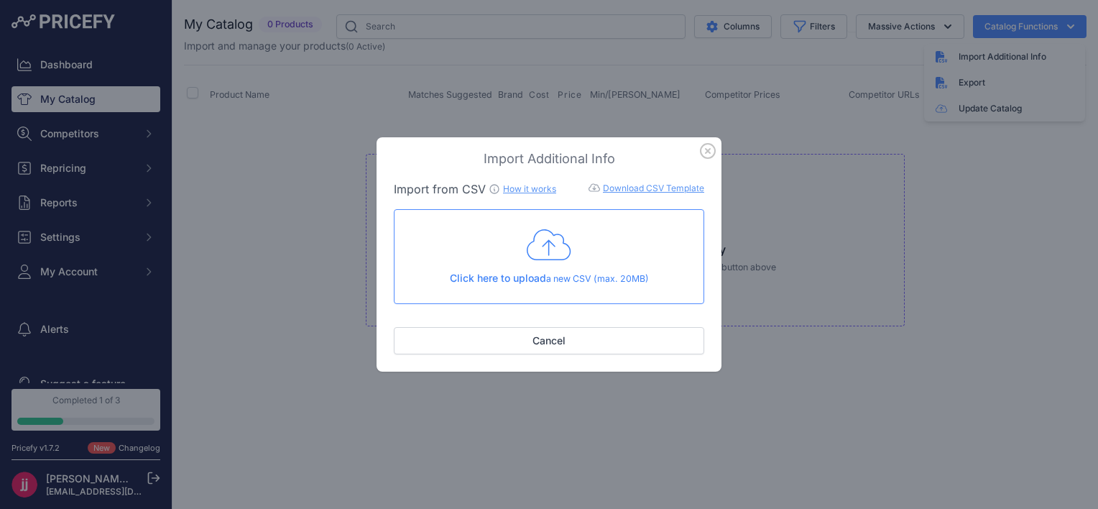
click at [547, 279] on p "Click here to upload a new CSV (max. 20MB)" at bounding box center [549, 278] width 286 height 15
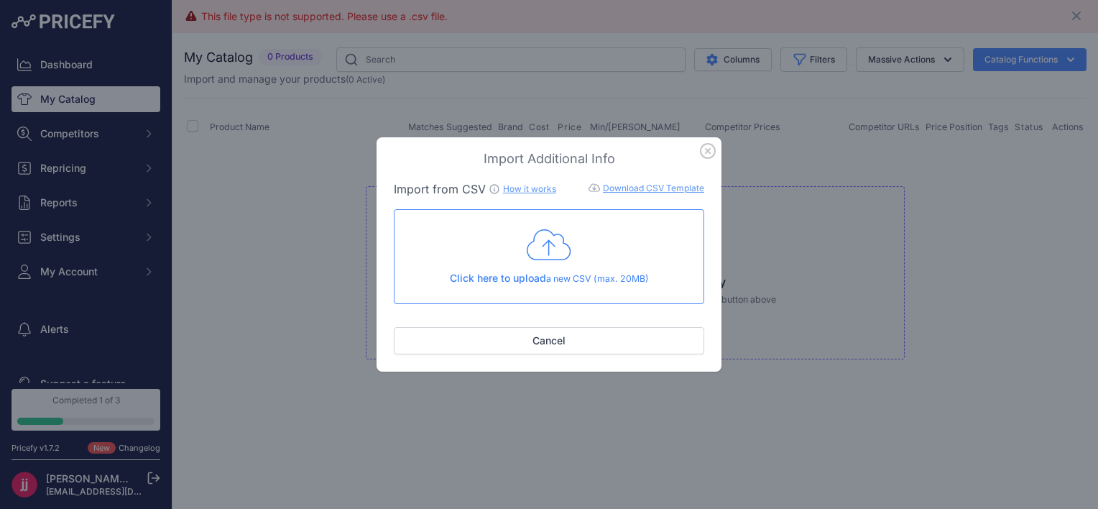
click at [707, 154] on icon "button" at bounding box center [708, 151] width 16 height 16
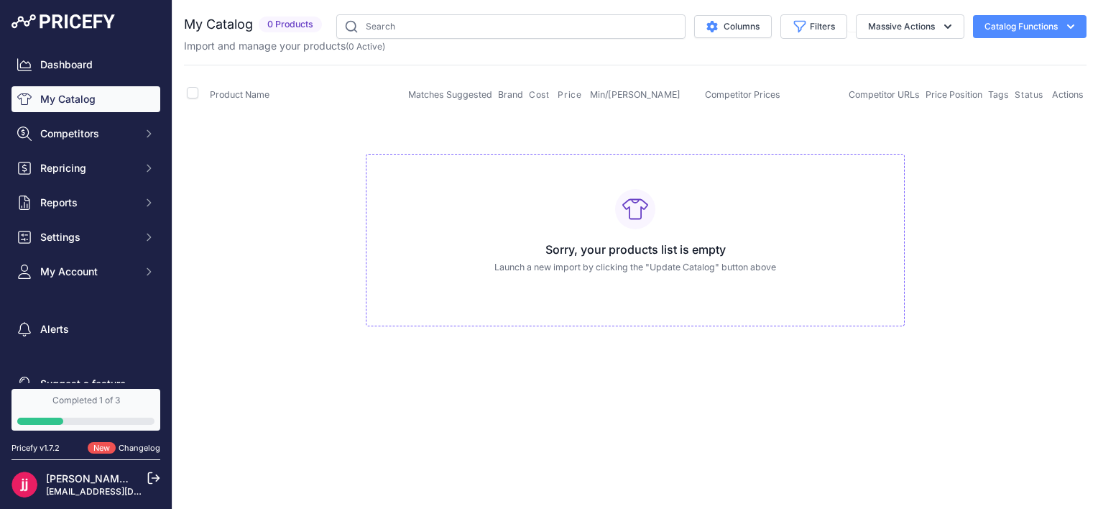
click at [302, 165] on td "Sorry, your products list is empty Launch a new import by clicking the "Update …" at bounding box center [635, 234] width 902 height 242
click at [731, 34] on button "Columns" at bounding box center [733, 26] width 78 height 23
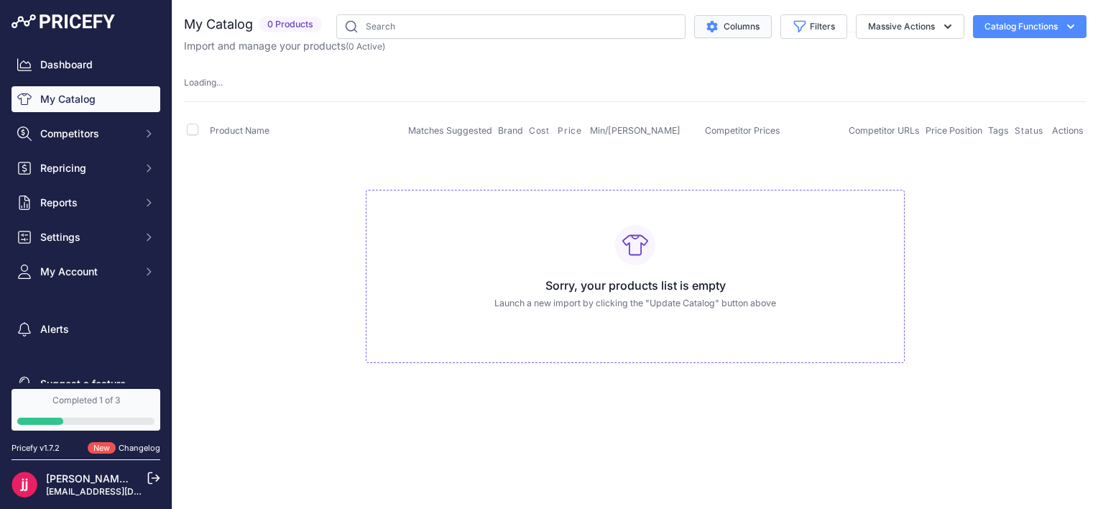
click at [731, 34] on button "Columns" at bounding box center [733, 26] width 78 height 23
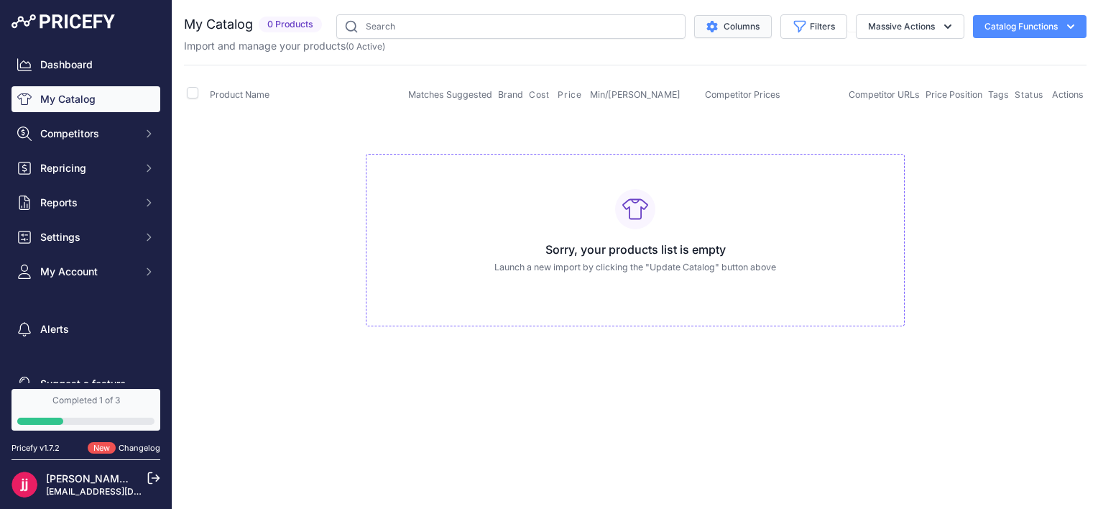
click at [731, 34] on button "Columns" at bounding box center [733, 26] width 78 height 23
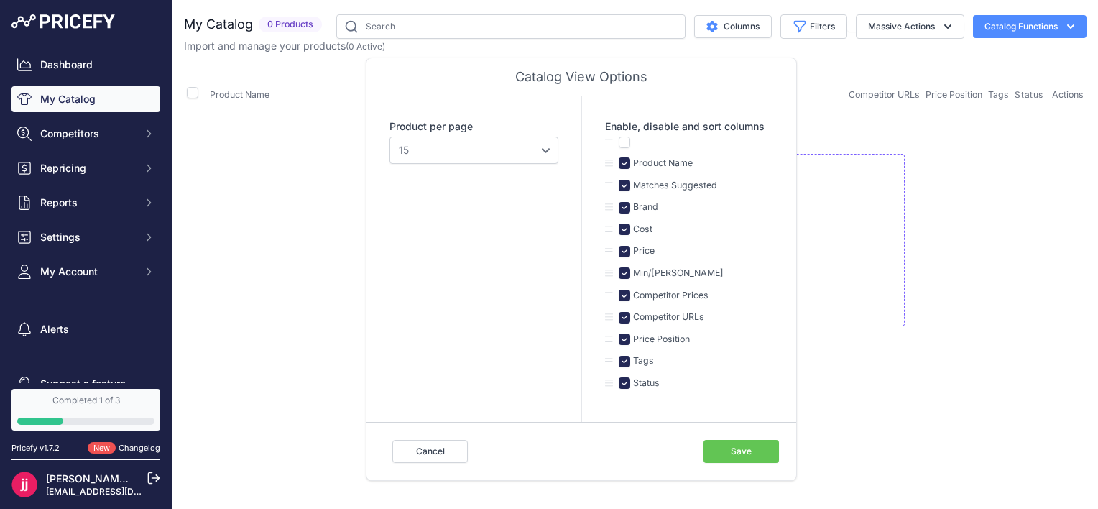
click at [1032, 36] on button "Catalog Functions" at bounding box center [1030, 26] width 114 height 23
click at [1017, 227] on td "Sorry, your products list is empty Launch a new import by clicking the "Update …" at bounding box center [635, 234] width 902 height 242
click at [1014, 18] on button "Catalog Functions" at bounding box center [1030, 26] width 114 height 23
click at [1003, 112] on link "Update Catalog" at bounding box center [1004, 109] width 161 height 26
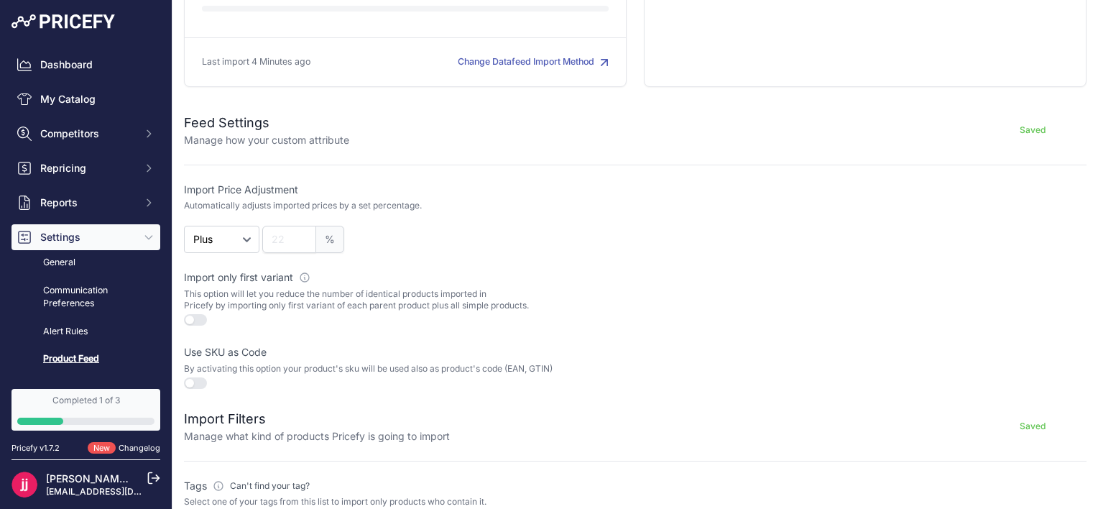
scroll to position [178, 0]
click at [282, 238] on input "number" at bounding box center [289, 236] width 54 height 27
type input "30"
click at [491, 218] on div "Import Price Adjustment Automatically adjusts imported prices by a set percenta…" at bounding box center [407, 215] width 447 height 71
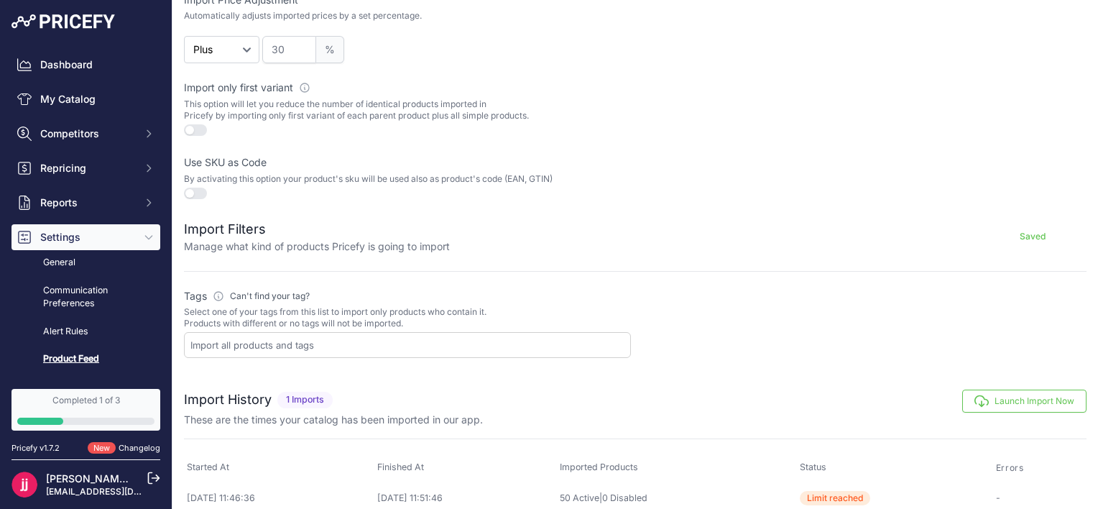
scroll to position [376, 0]
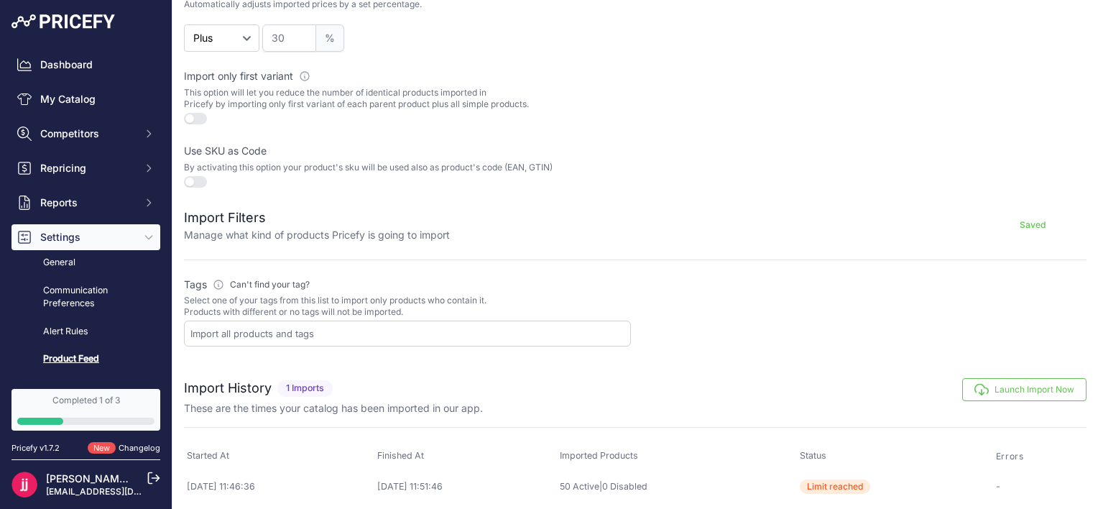
click at [1003, 392] on button "Launch Import Now" at bounding box center [1024, 389] width 124 height 23
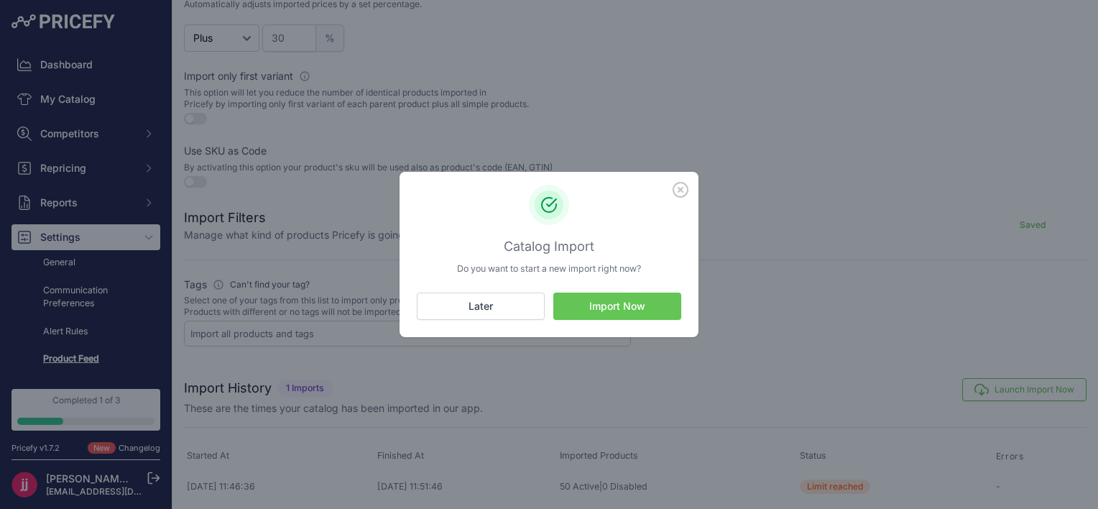
click at [608, 305] on button "Import Now" at bounding box center [617, 305] width 128 height 27
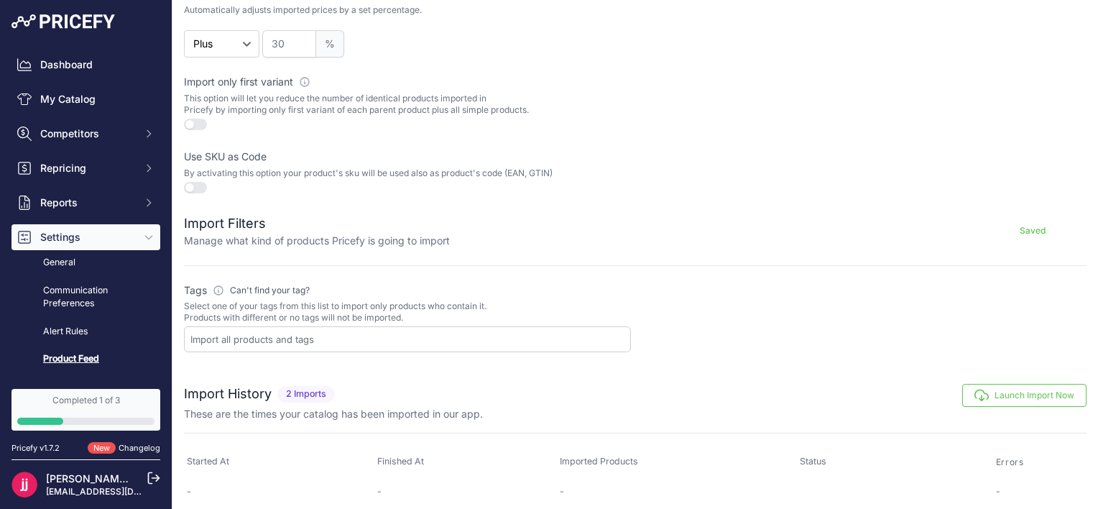
scroll to position [372, 0]
click at [304, 342] on div at bounding box center [407, 338] width 447 height 26
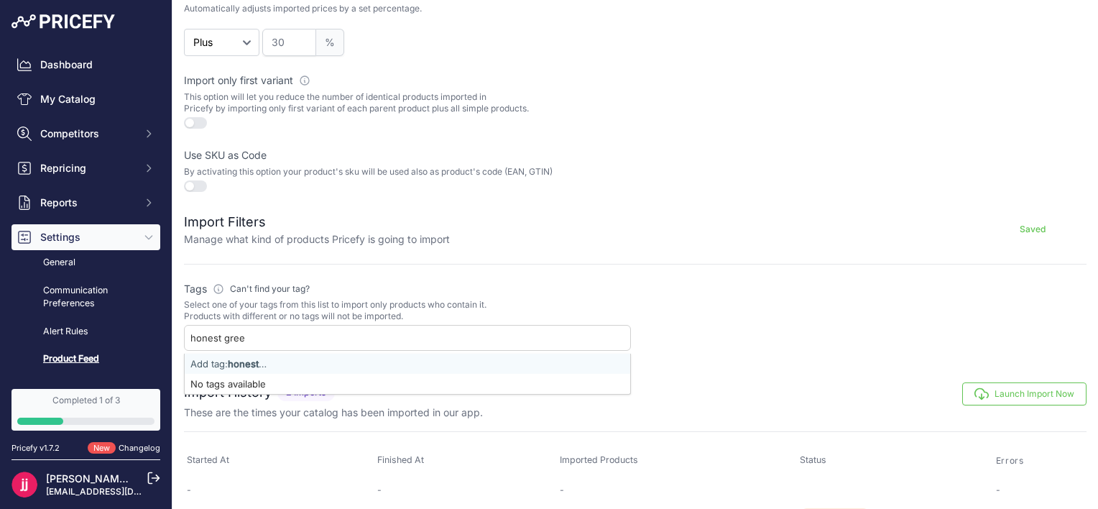
type input "honest green"
click at [287, 358] on strong "honest green" at bounding box center [258, 363] width 60 height 11
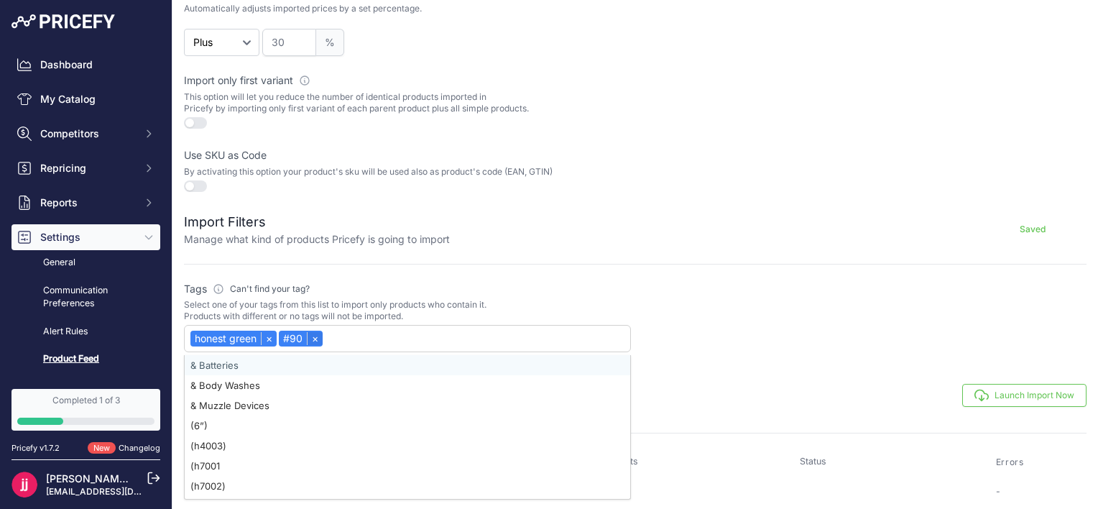
click at [317, 333] on link "×" at bounding box center [315, 338] width 16 height 13
select select "honest green"
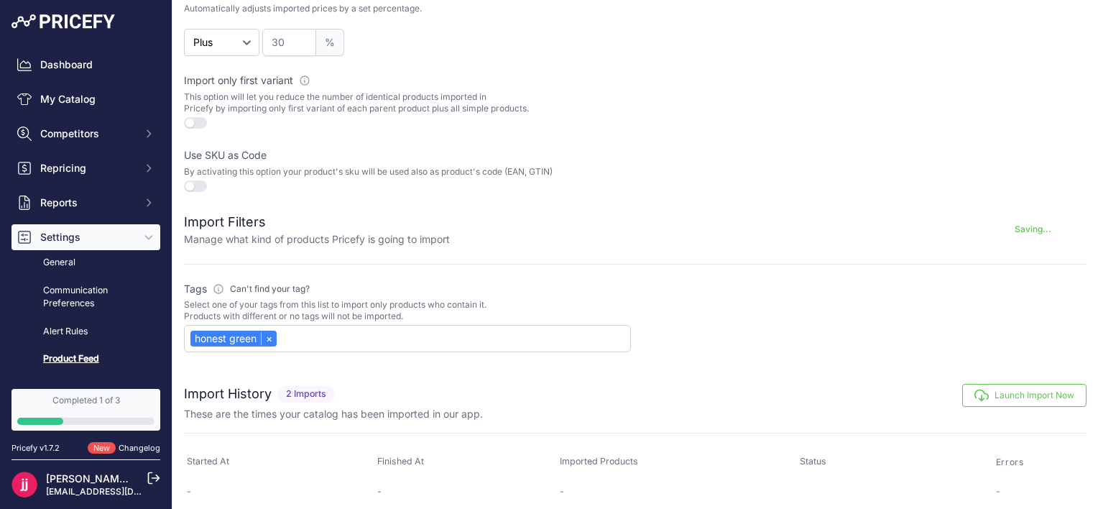
click at [751, 297] on div at bounding box center [862, 317] width 447 height 71
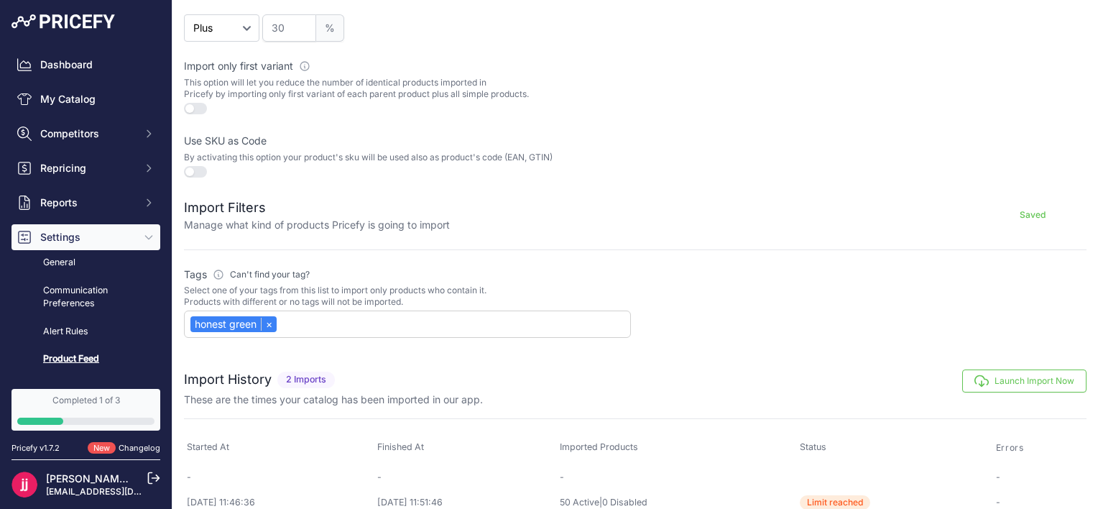
scroll to position [403, 0]
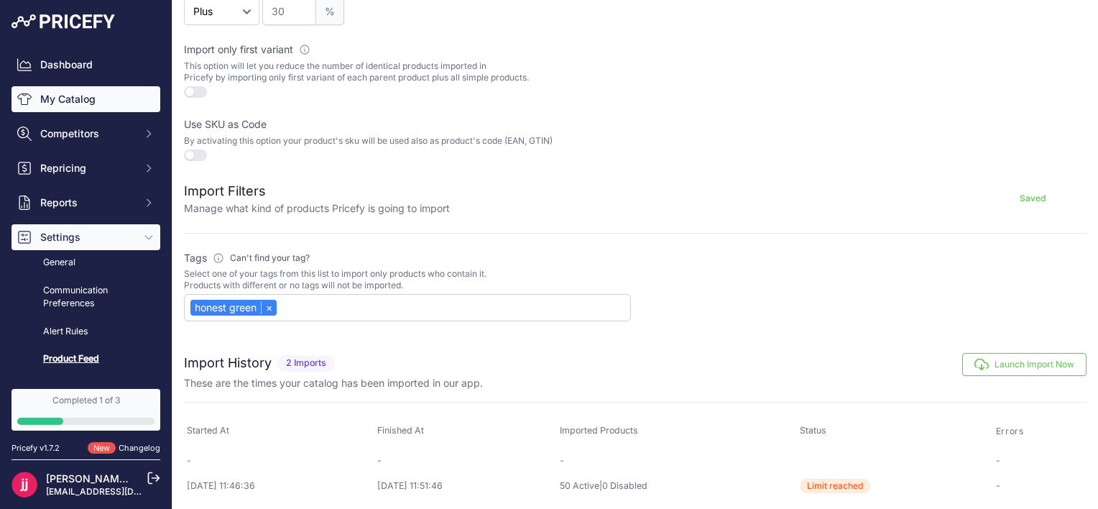
click at [92, 101] on link "My Catalog" at bounding box center [85, 99] width 149 height 26
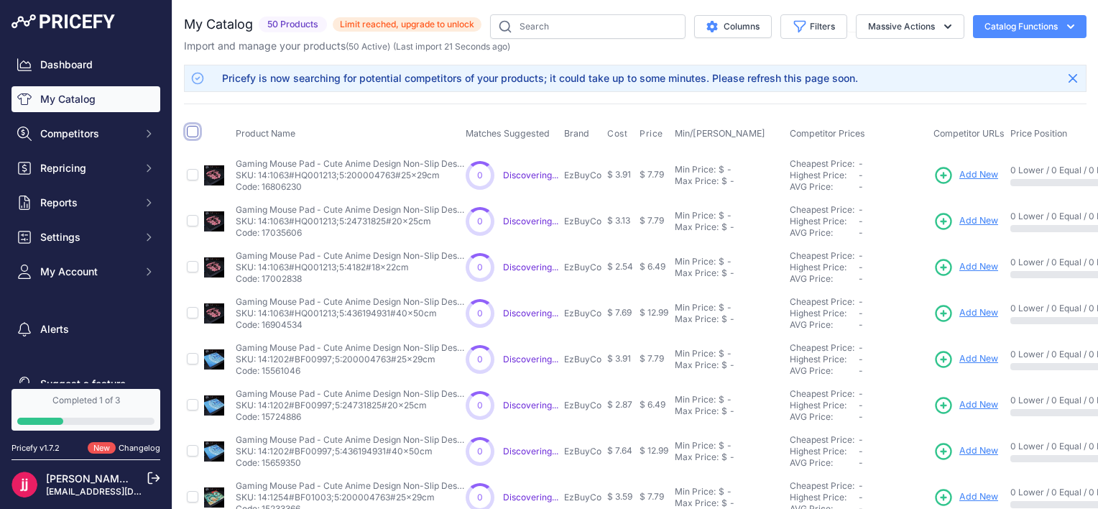
click at [190, 126] on input "checkbox" at bounding box center [192, 131] width 11 height 11
checkbox input "true"
click at [189, 128] on input "checkbox" at bounding box center [192, 131] width 11 height 11
checkbox input "true"
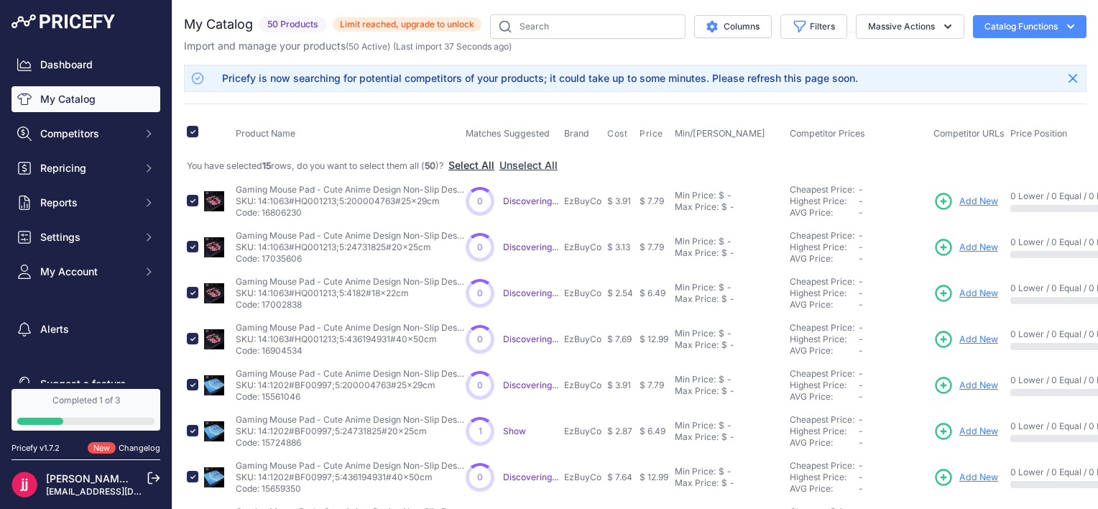
click at [480, 161] on button "Select All" at bounding box center [471, 165] width 46 height 14
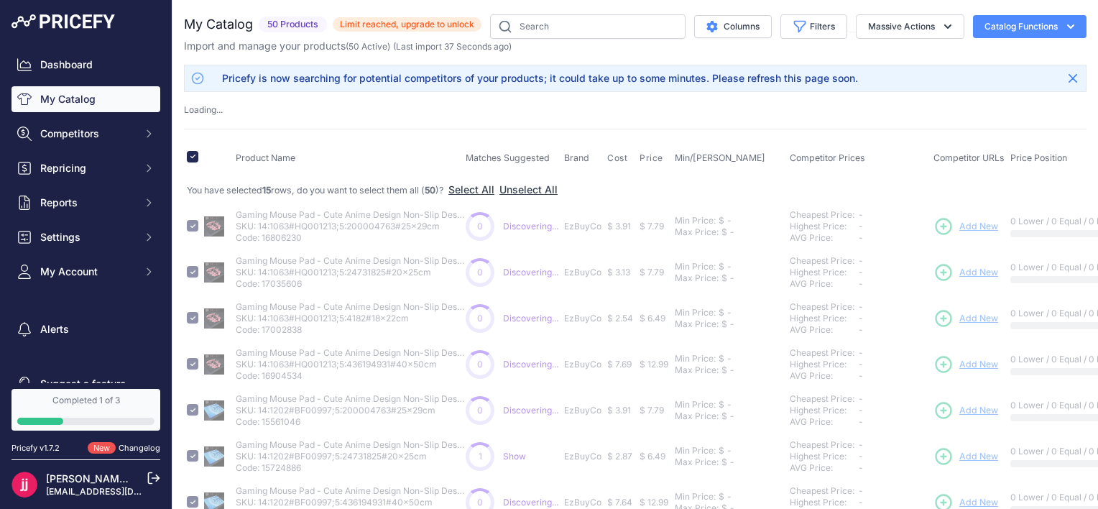
click at [1009, 26] on button "Catalog Functions" at bounding box center [1030, 26] width 114 height 23
click at [902, 23] on button "Massive Actions" at bounding box center [910, 26] width 108 height 24
click at [892, 113] on button "Delete" at bounding box center [906, 112] width 115 height 26
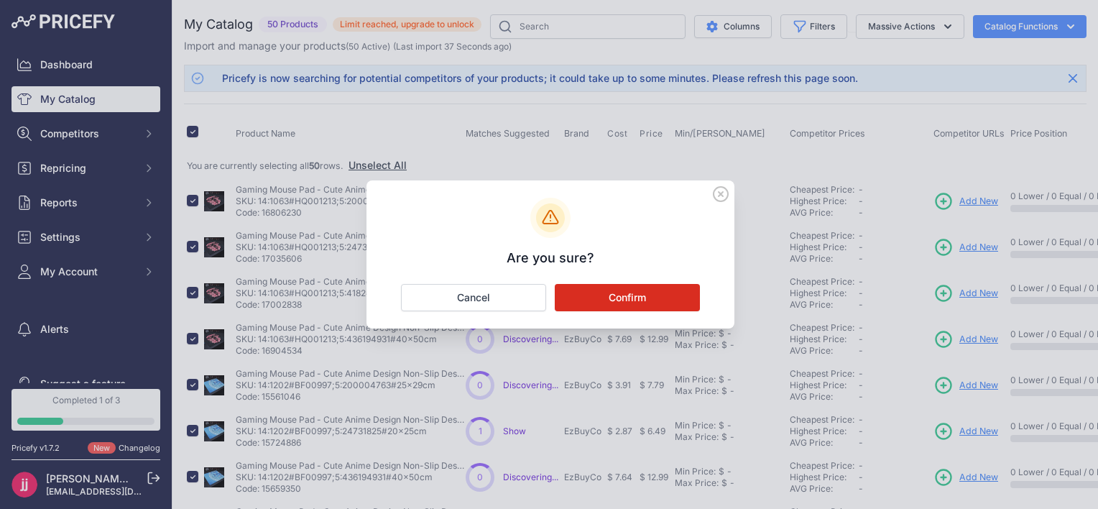
click at [654, 293] on button "Confirm" at bounding box center [627, 297] width 145 height 27
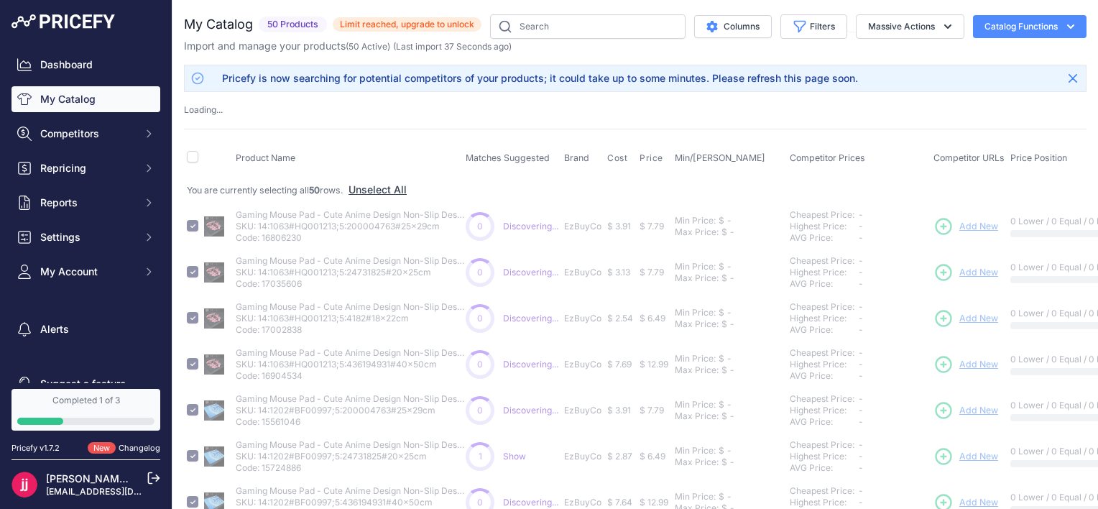
checkbox input "false"
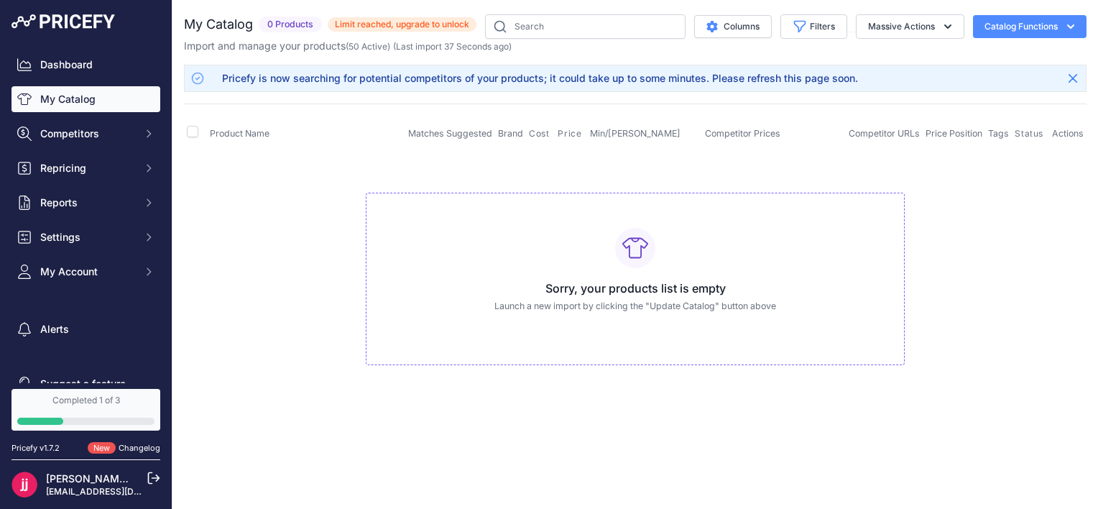
click at [73, 92] on link "My Catalog" at bounding box center [85, 99] width 149 height 26
checkbox input "true"
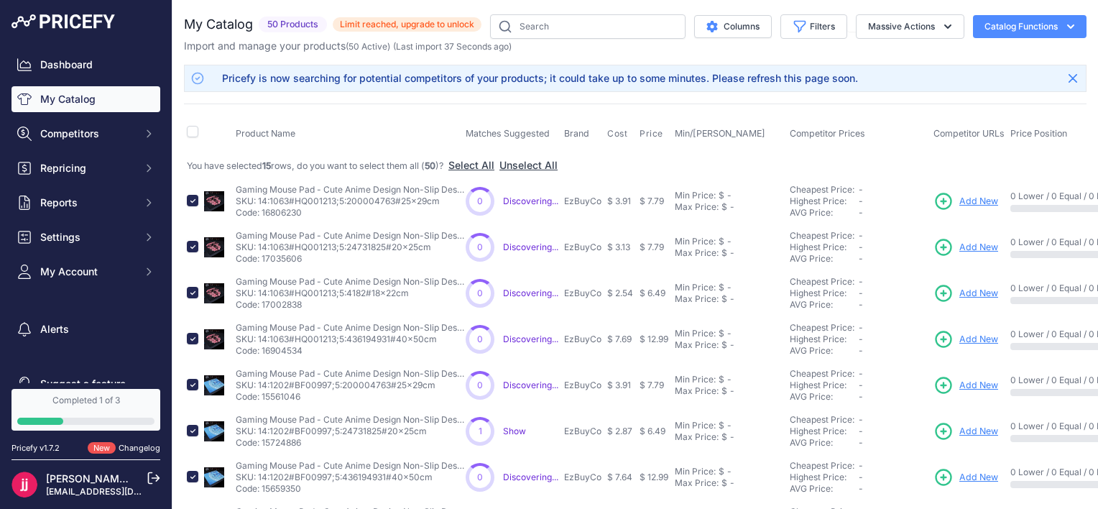
checkbox input "false"
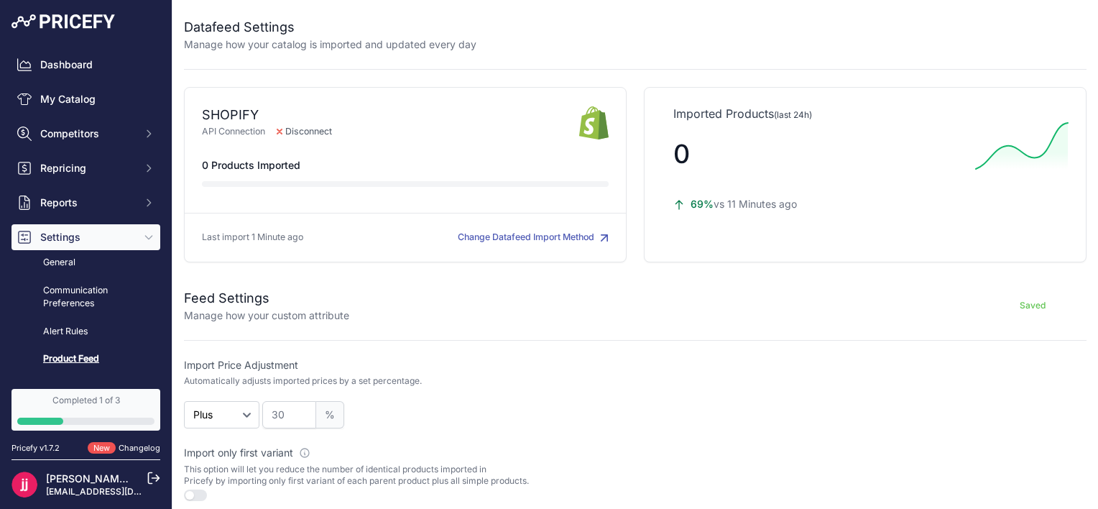
select select
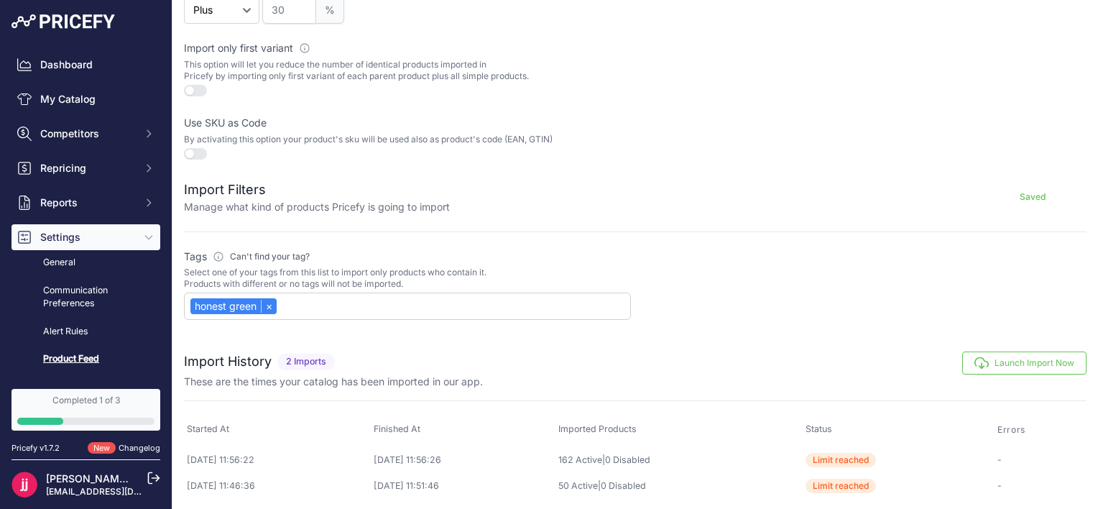
scroll to position [399, 0]
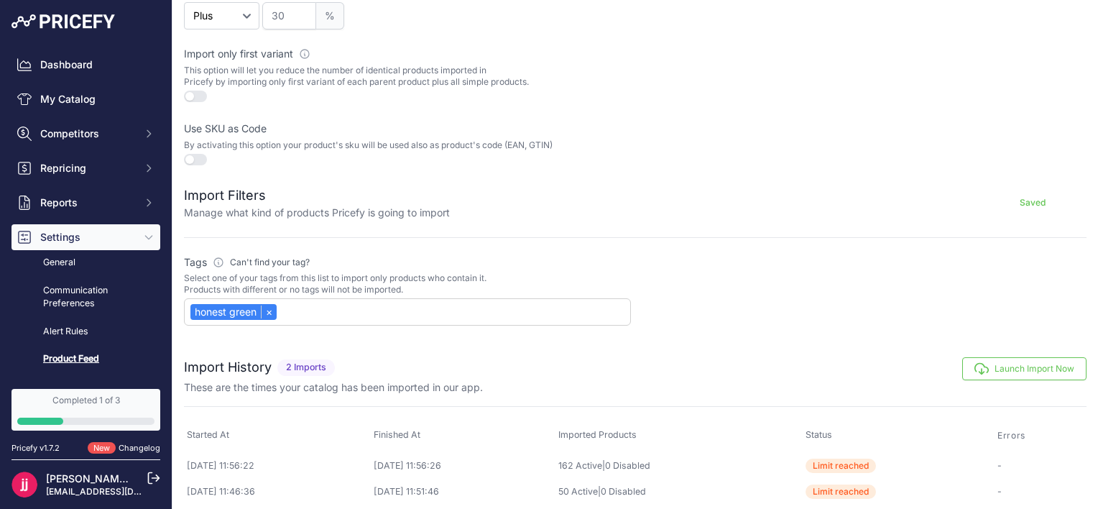
click at [1020, 364] on button "Launch Import Now" at bounding box center [1024, 368] width 124 height 23
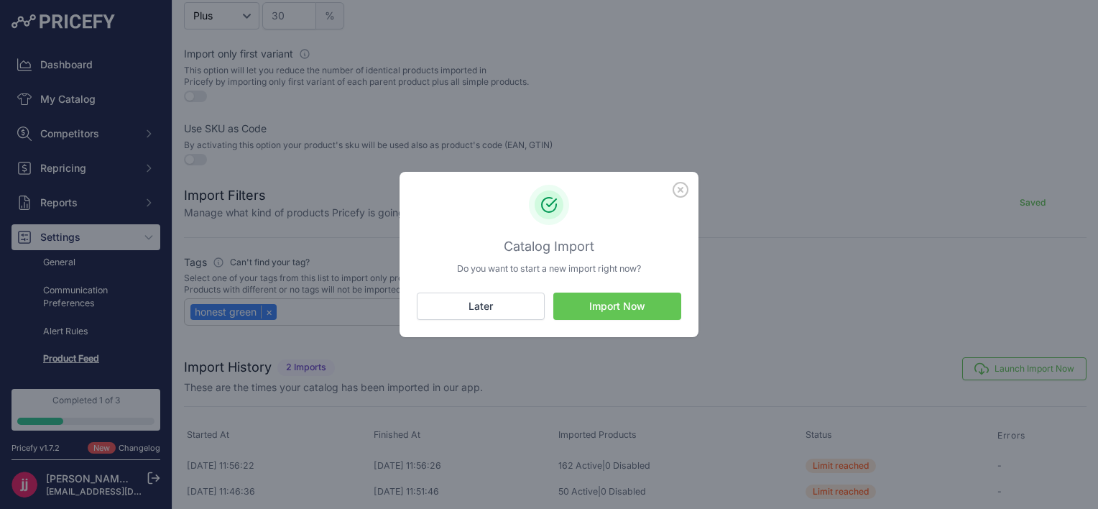
click at [623, 299] on button "Import Now" at bounding box center [617, 305] width 128 height 27
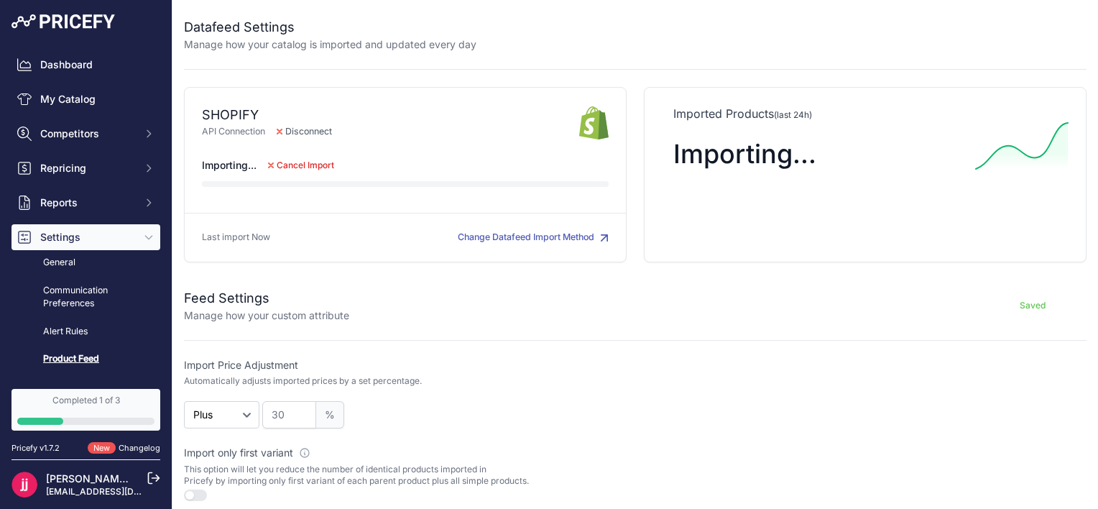
scroll to position [429, 0]
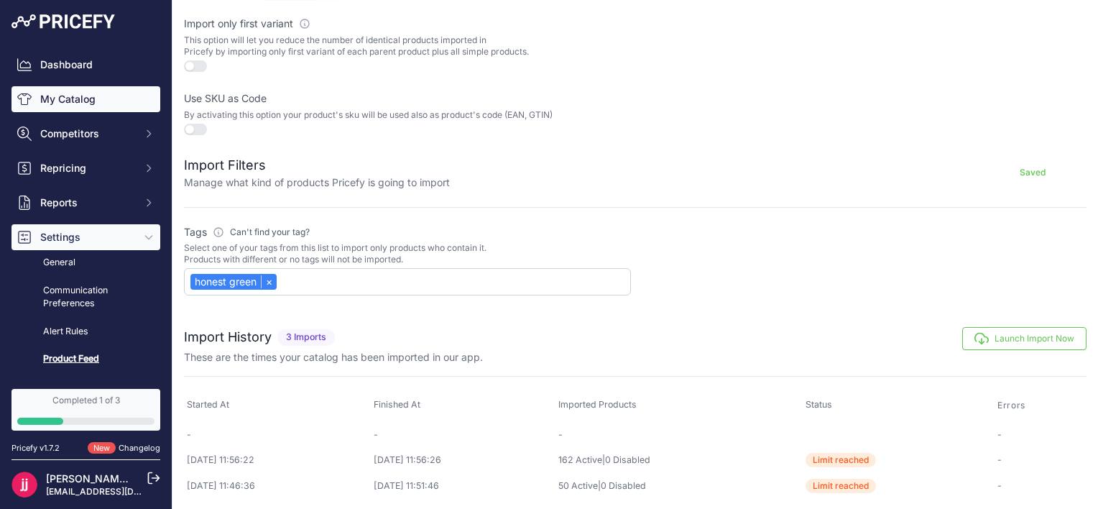
click at [78, 103] on link "My Catalog" at bounding box center [85, 99] width 149 height 26
